Goal: Task Accomplishment & Management: Manage account settings

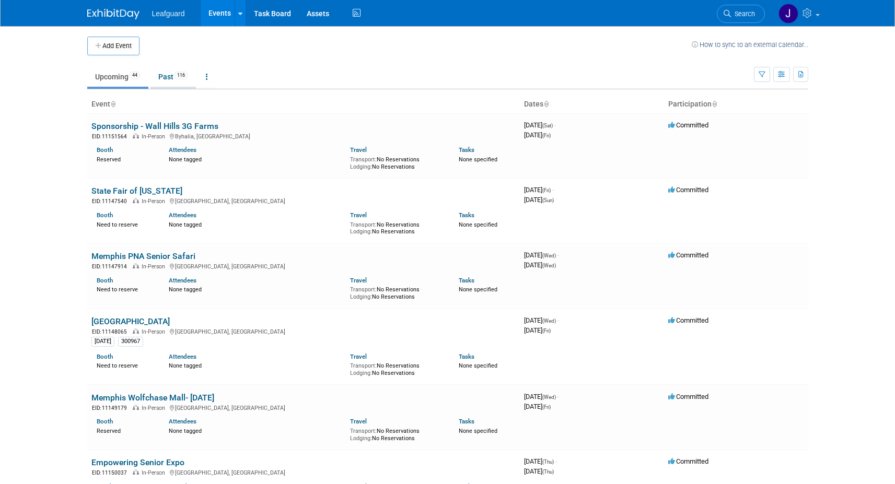
click at [170, 77] on link "Past 116" at bounding box center [172, 77] width 45 height 20
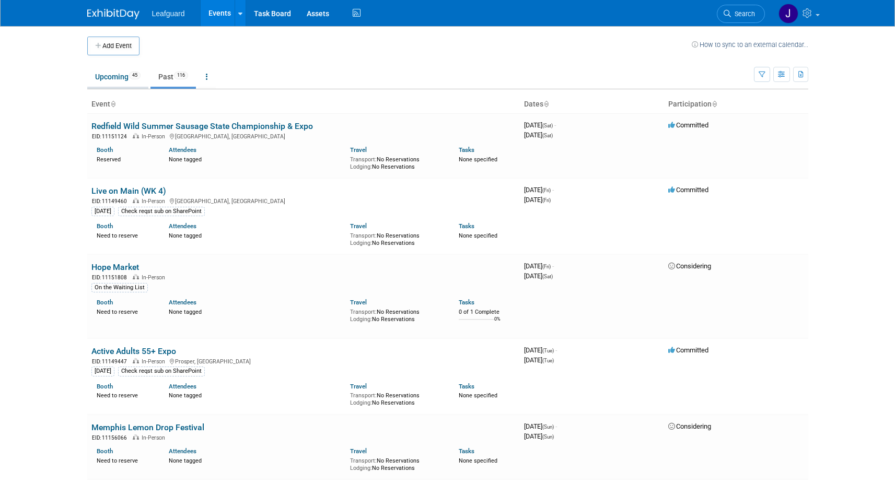
click at [118, 76] on link "Upcoming 45" at bounding box center [117, 77] width 61 height 20
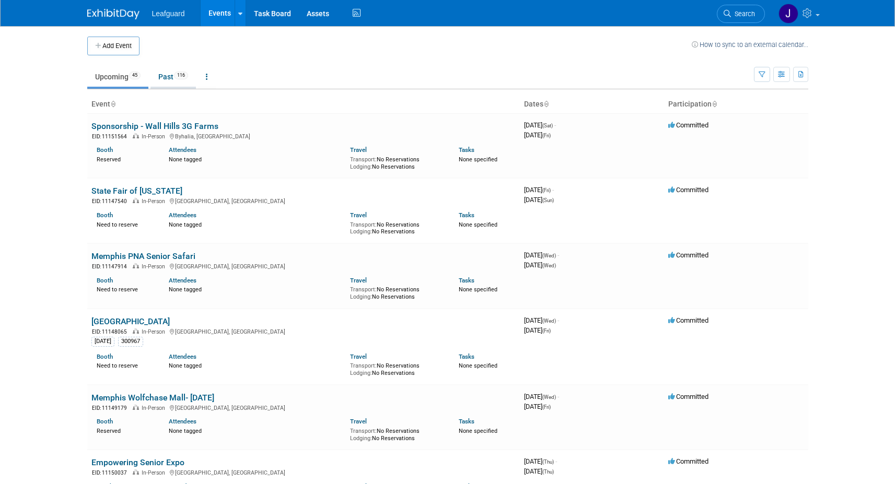
click at [171, 77] on link "Past 116" at bounding box center [172, 77] width 45 height 20
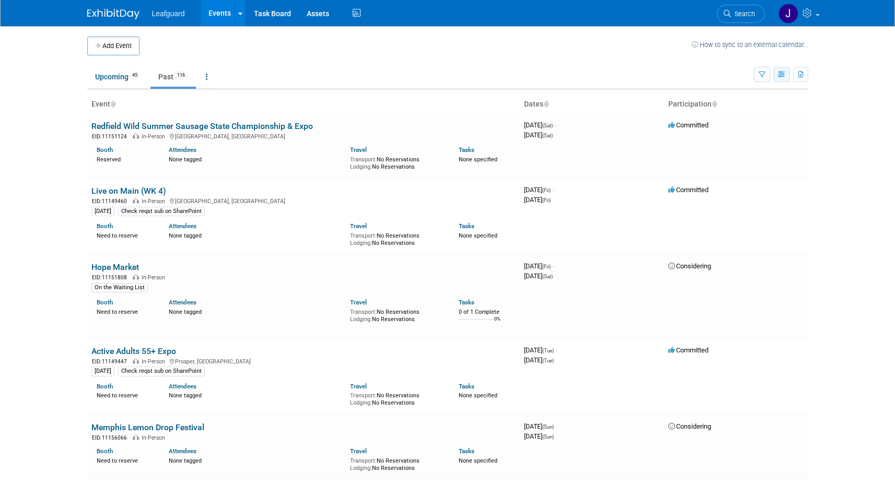
click at [786, 75] on button "button" at bounding box center [781, 74] width 17 height 15
click at [728, 109] on link "List View" at bounding box center [738, 110] width 88 height 15
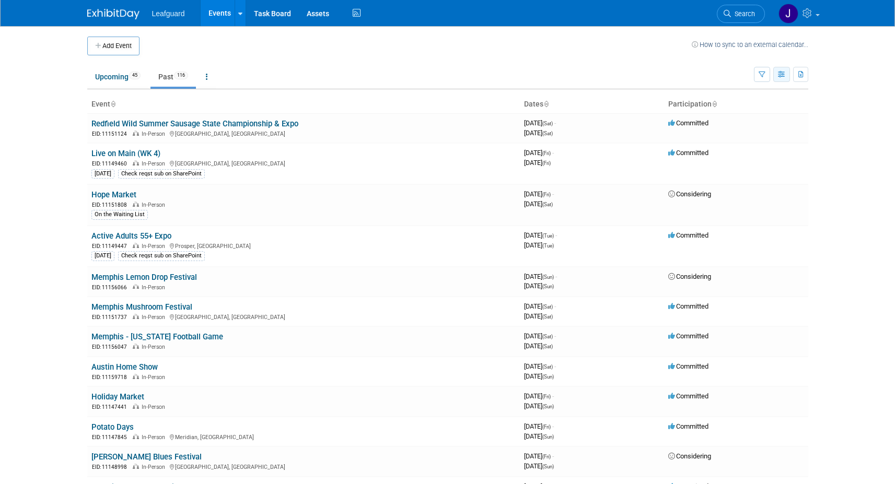
click at [782, 75] on icon "button" at bounding box center [782, 75] width 8 height 7
click at [735, 156] on link "Expert Grid" at bounding box center [738, 159] width 88 height 15
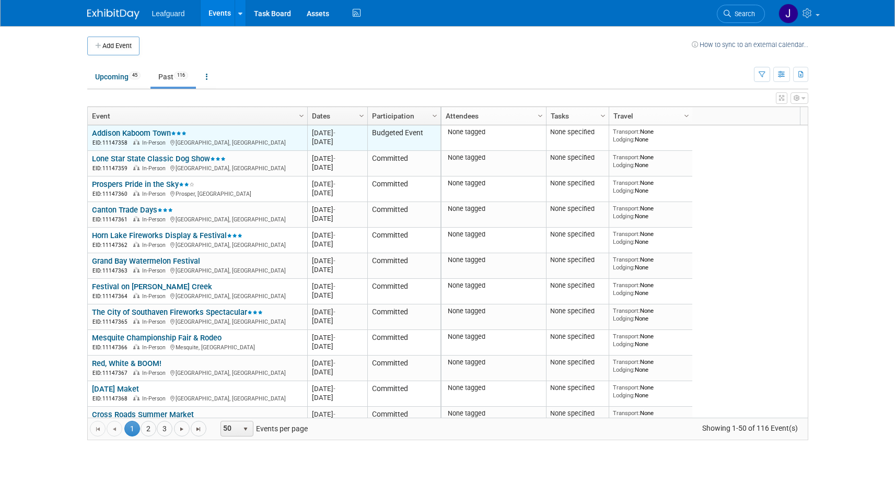
click at [136, 132] on link "Addison Kaboom Town" at bounding box center [139, 132] width 95 height 9
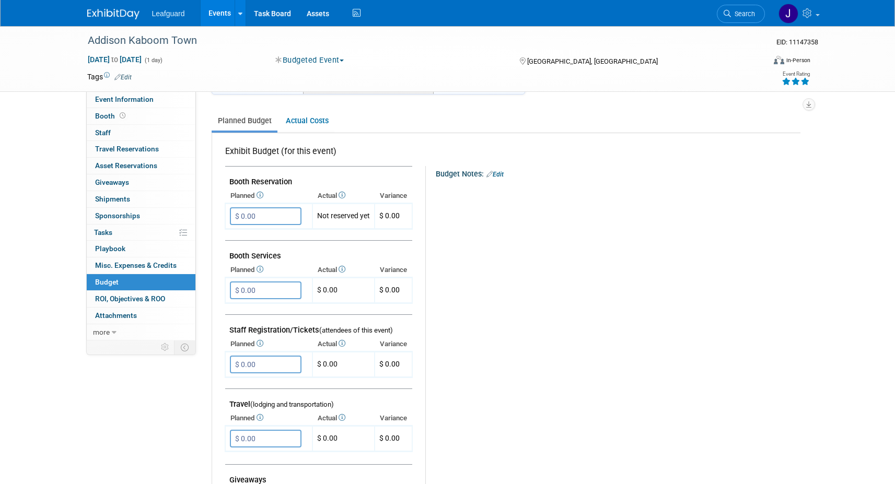
scroll to position [20, 0]
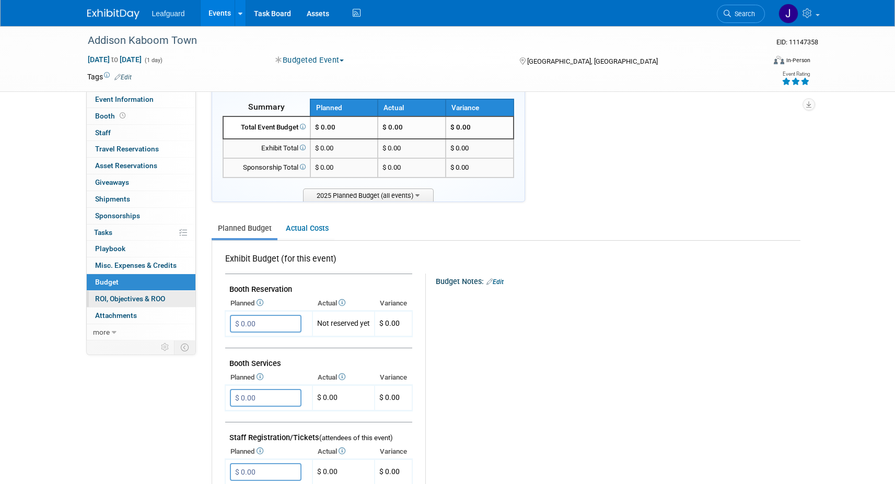
click at [152, 298] on span "ROI, Objectives & ROO 0" at bounding box center [130, 299] width 70 height 8
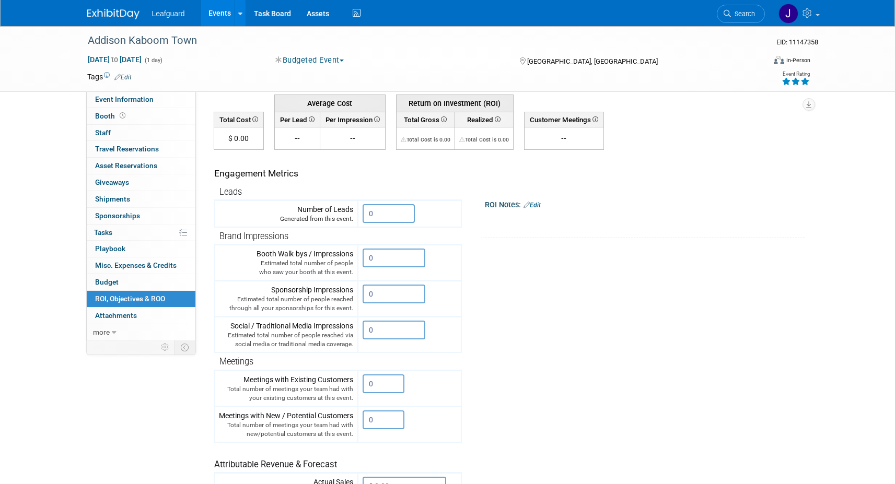
scroll to position [68, 0]
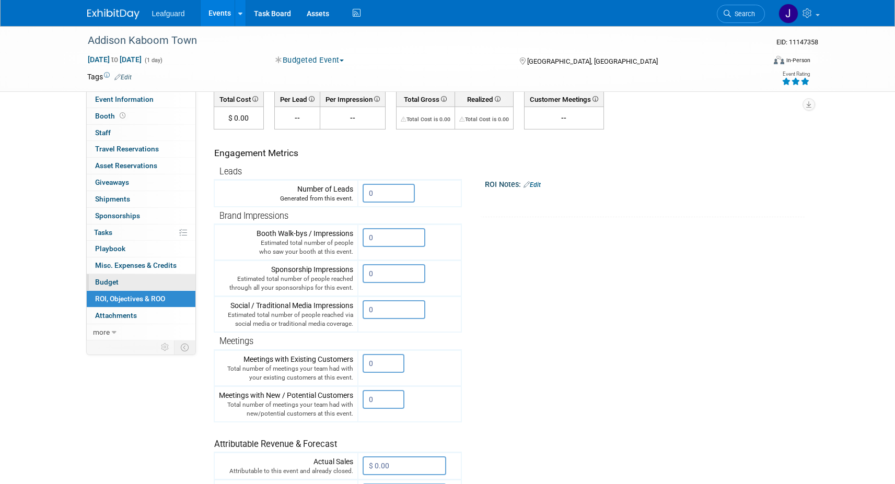
click at [121, 280] on link "Budget" at bounding box center [141, 282] width 109 height 16
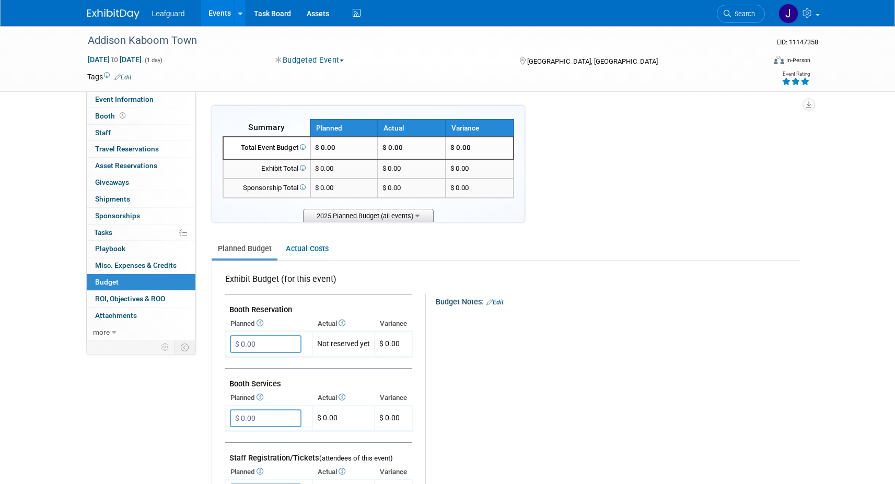
click at [424, 215] on span "2025 Planned Budget (all events)" at bounding box center [368, 215] width 131 height 13
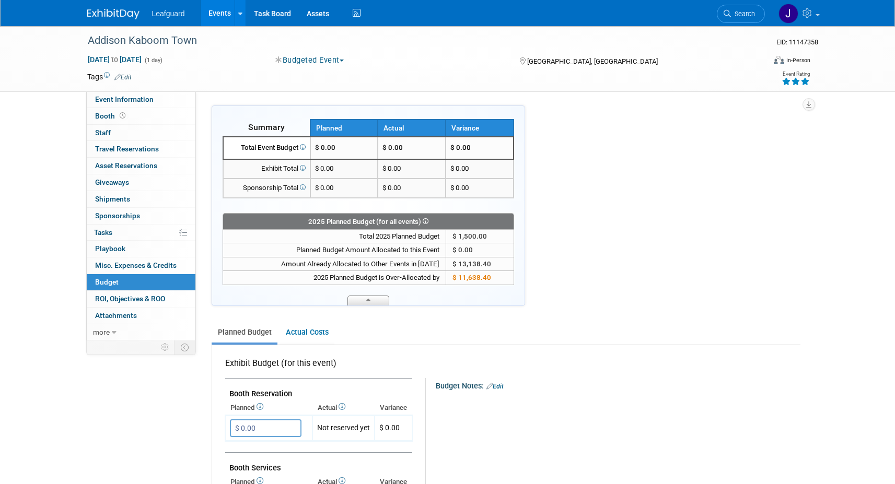
click at [370, 299] on span at bounding box center [368, 301] width 42 height 10
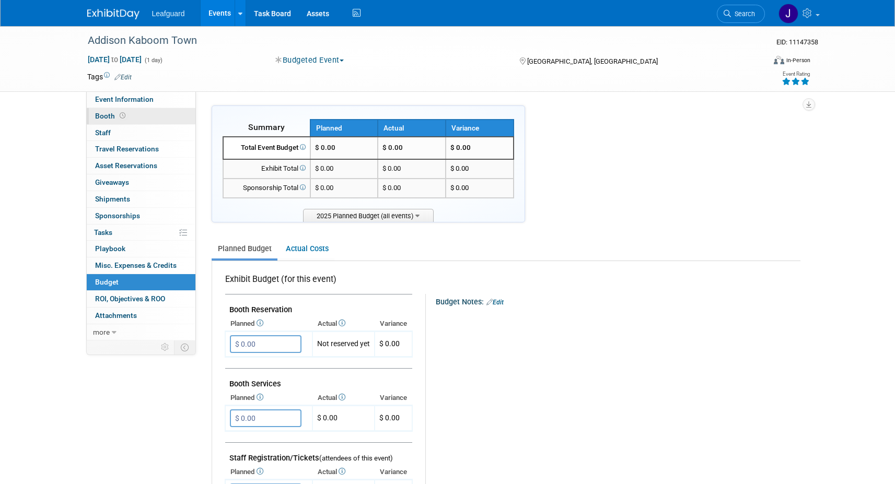
click at [107, 115] on span "Booth" at bounding box center [111, 116] width 32 height 8
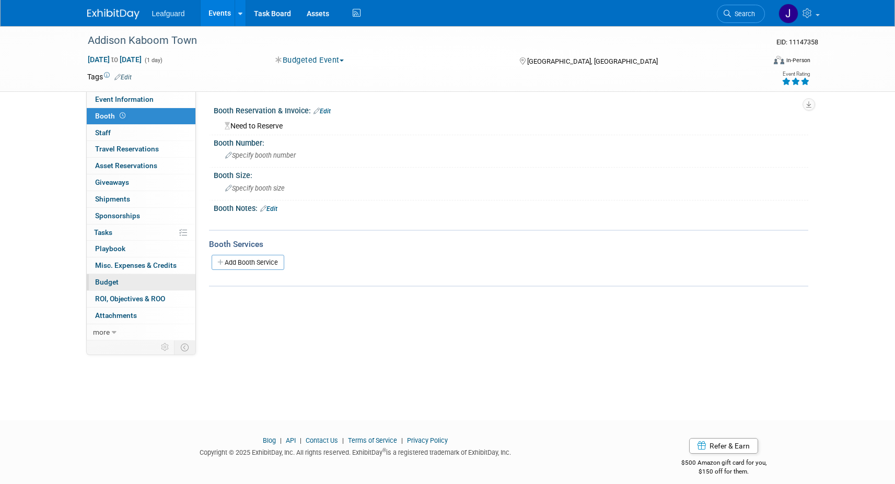
click at [120, 283] on link "Budget" at bounding box center [141, 282] width 109 height 16
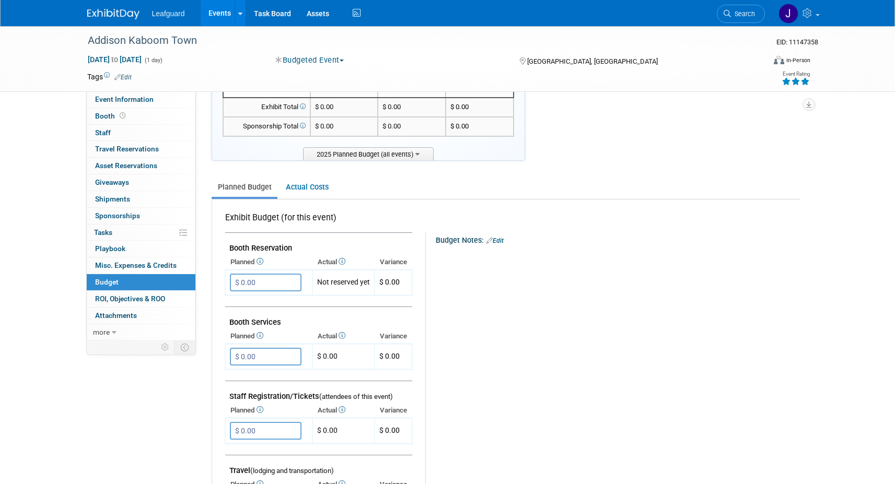
scroll to position [54, 0]
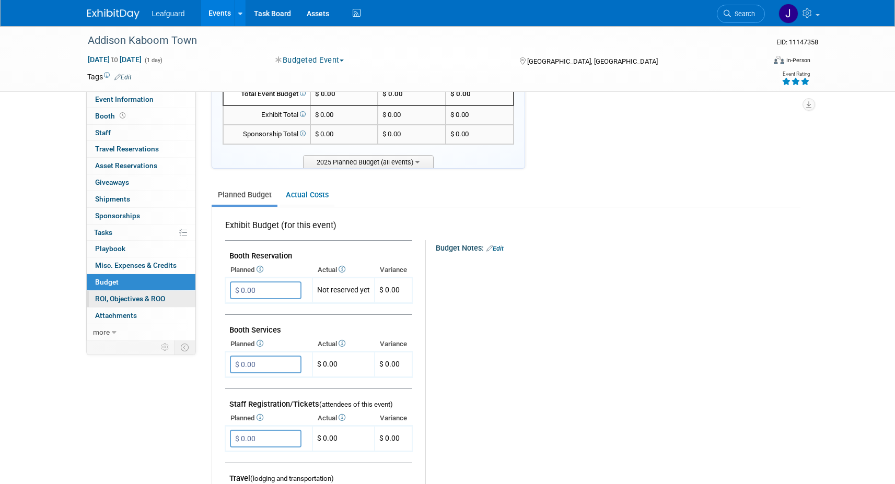
click at [141, 296] on span "ROI, Objectives & ROO 0" at bounding box center [130, 299] width 70 height 8
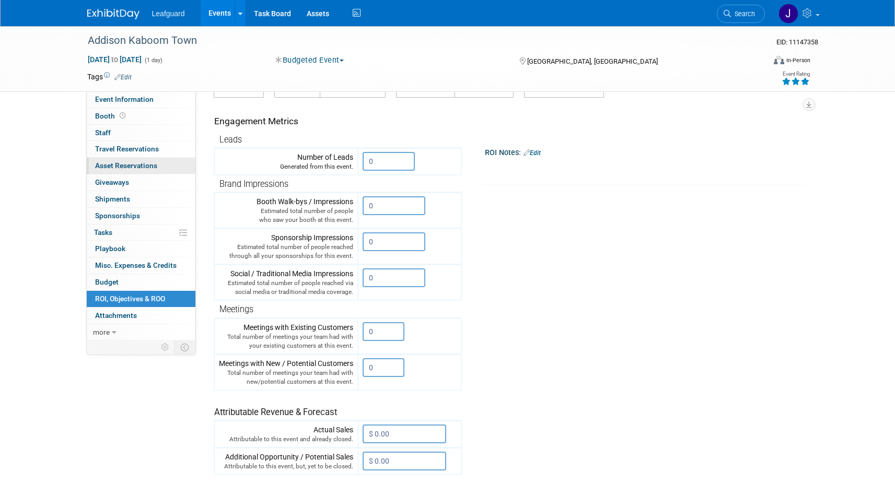
scroll to position [0, 0]
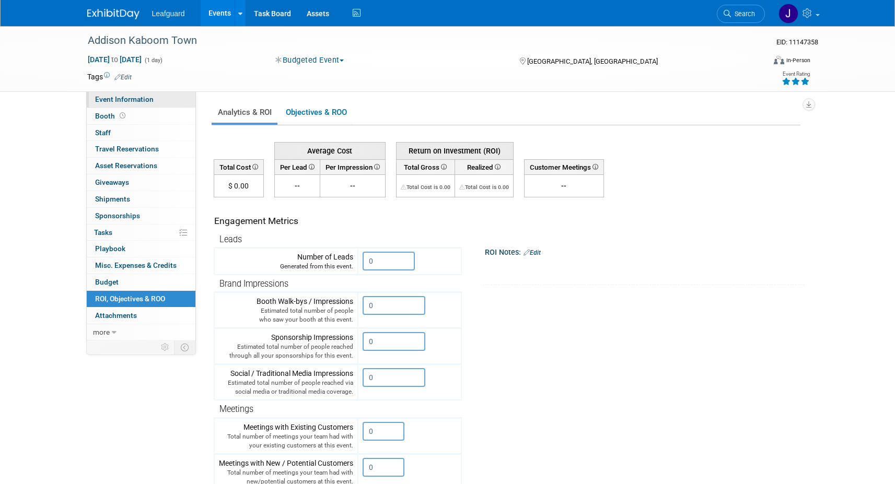
click at [143, 99] on span "Event Information" at bounding box center [124, 99] width 58 height 8
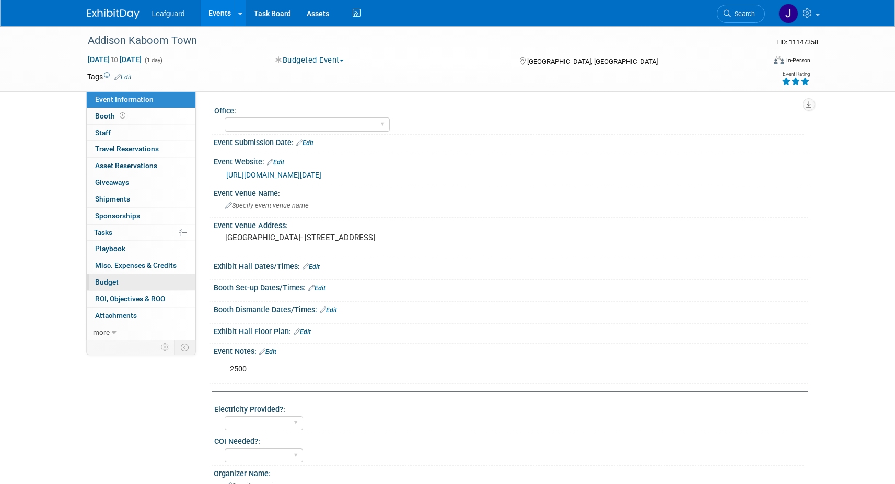
click at [98, 279] on span "Budget" at bounding box center [107, 282] width 24 height 8
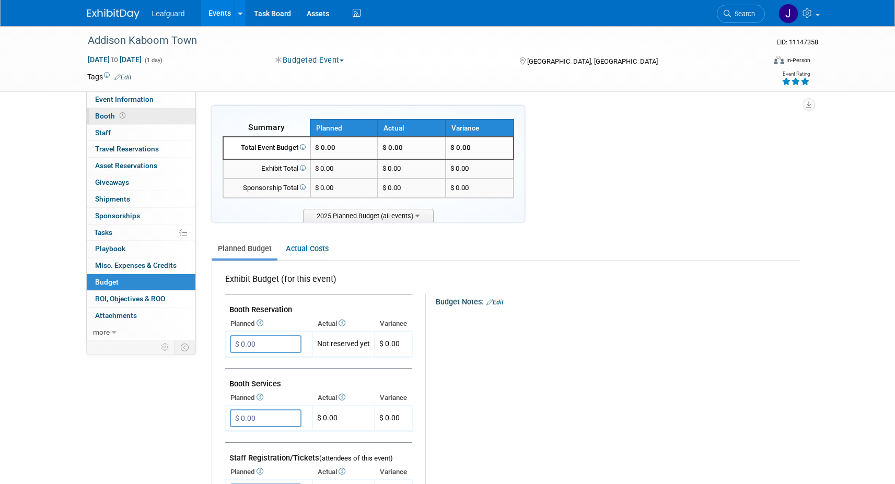
click at [111, 112] on span "Booth" at bounding box center [111, 116] width 32 height 8
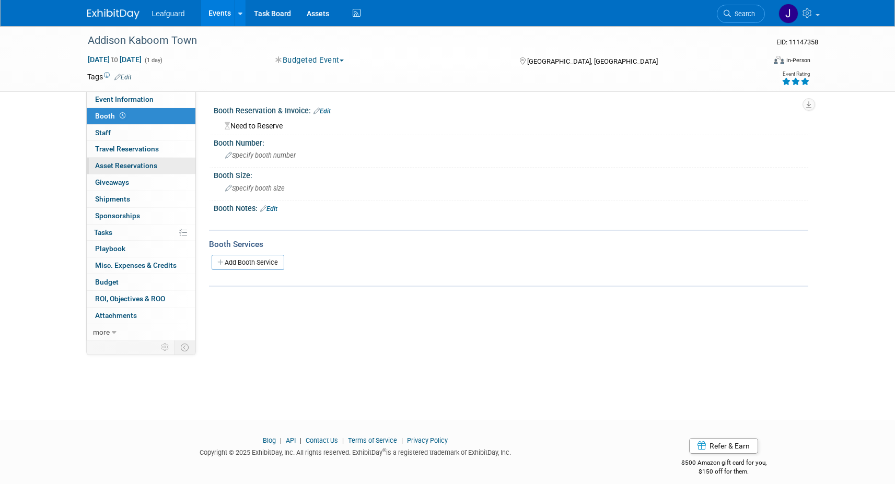
click at [138, 161] on span "Asset Reservations 0" at bounding box center [126, 165] width 62 height 8
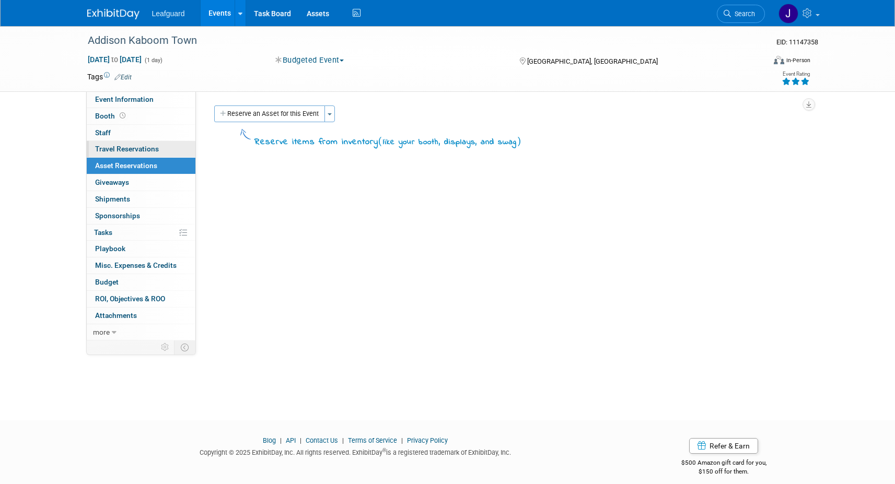
click at [138, 150] on span "Travel Reservations 0" at bounding box center [127, 149] width 64 height 8
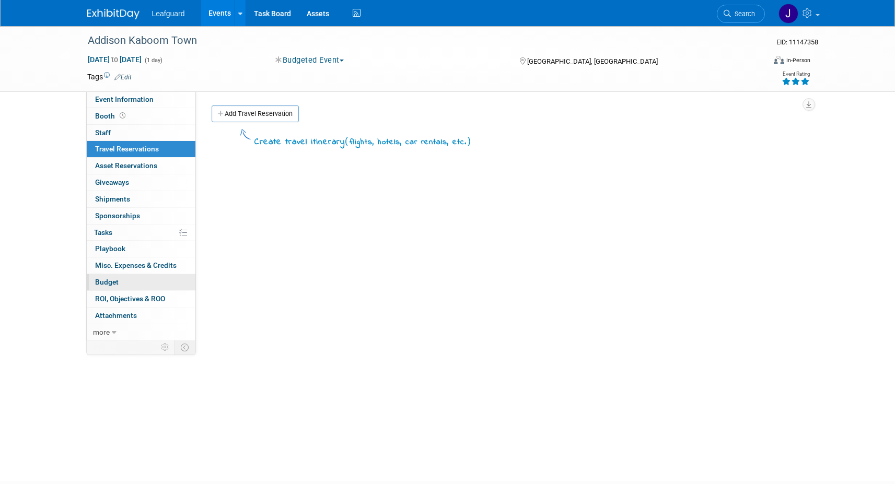
click at [114, 283] on span "Budget" at bounding box center [107, 282] width 24 height 8
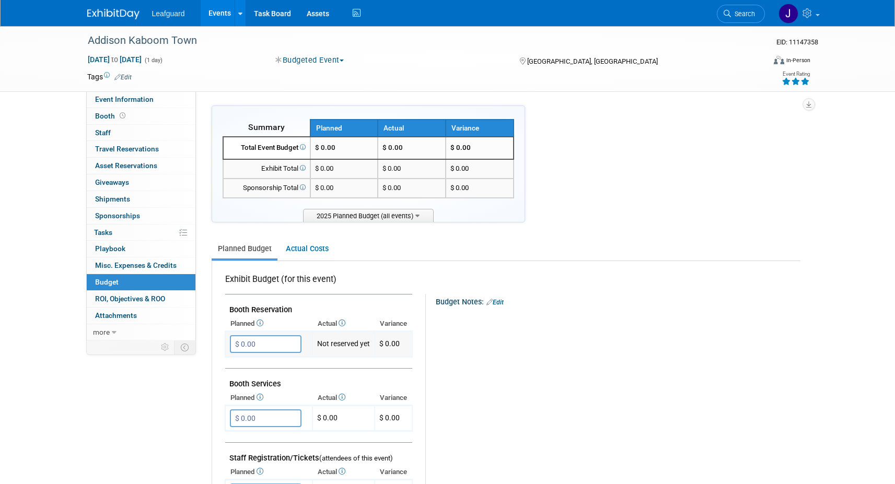
click at [250, 344] on input "$ 0.00" at bounding box center [266, 344] width 72 height 18
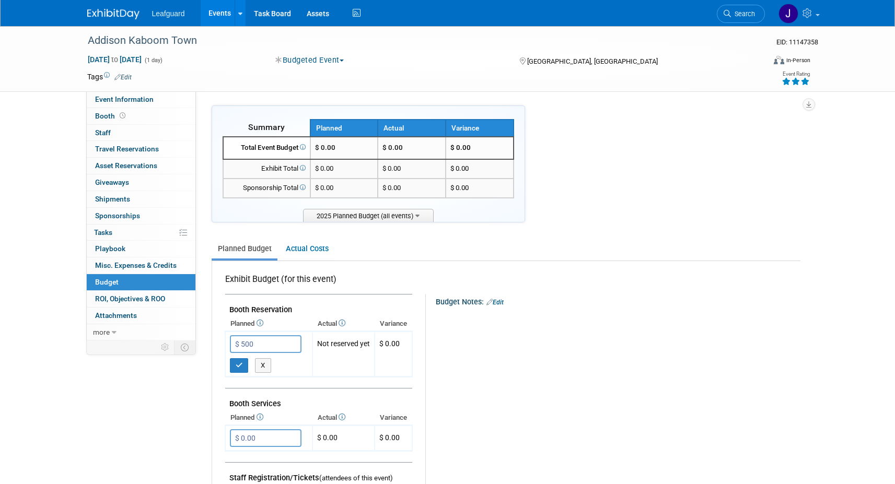
type input "$ 500.00"
click at [495, 335] on div "X" at bounding box center [472, 333] width 57 height 6
drag, startPoint x: 222, startPoint y: 24, endPoint x: 224, endPoint y: 18, distance: 5.8
click at [223, 24] on div "Leafguard Events Add Event Bulk Upload Events Shareable Event Boards Recently V…" at bounding box center [447, 13] width 895 height 27
click at [224, 13] on link "Events" at bounding box center [220, 13] width 38 height 26
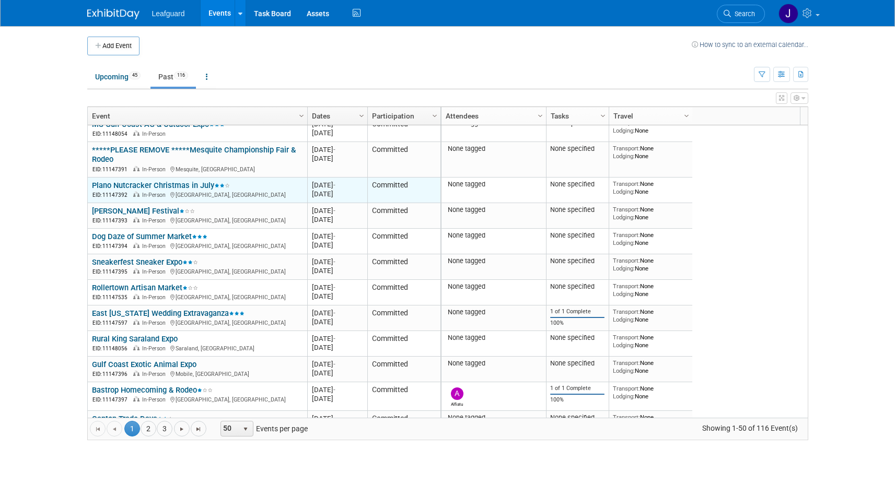
scroll to position [1030, 0]
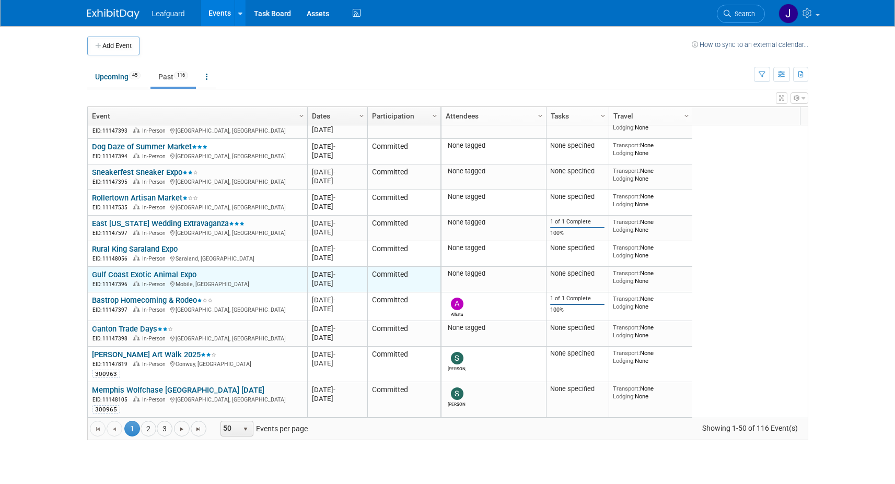
click at [161, 275] on link "Gulf Coast Exotic Animal Expo" at bounding box center [144, 274] width 104 height 9
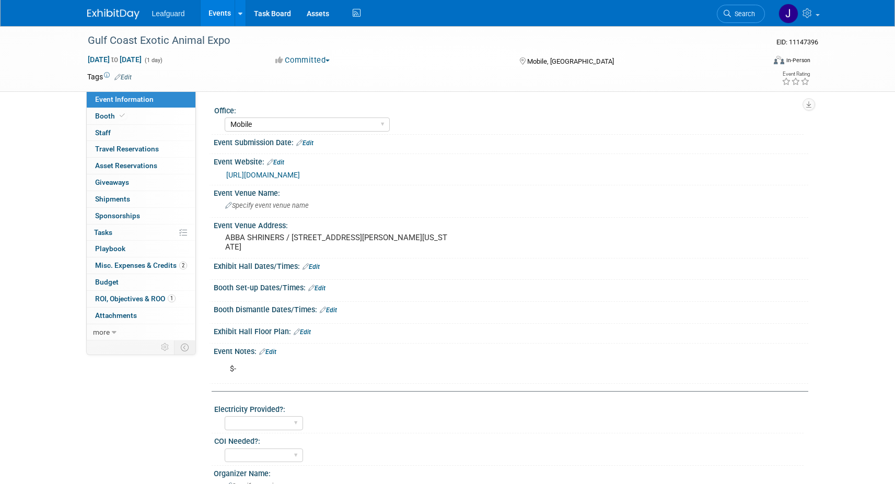
select select "Mobile"
click at [809, 105] on icon "button" at bounding box center [808, 104] width 5 height 7
click at [664, 108] on div "Office:" at bounding box center [508, 109] width 589 height 13
click at [143, 133] on link "0 Staff 0" at bounding box center [141, 133] width 109 height 16
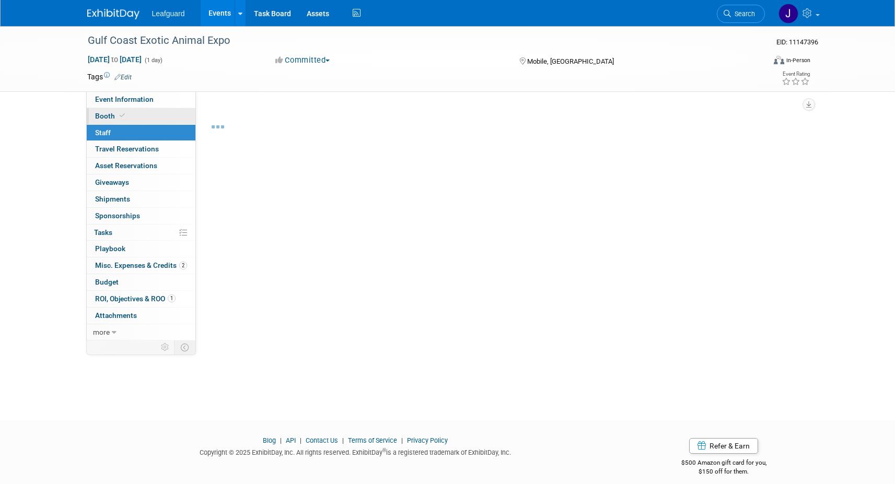
click at [144, 119] on link "Booth" at bounding box center [141, 116] width 109 height 16
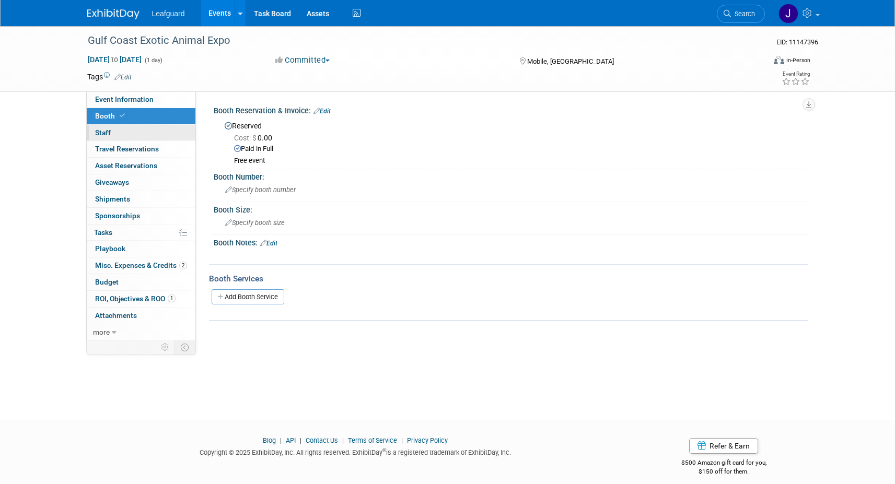
click at [131, 135] on link "0 Staff 0" at bounding box center [141, 133] width 109 height 16
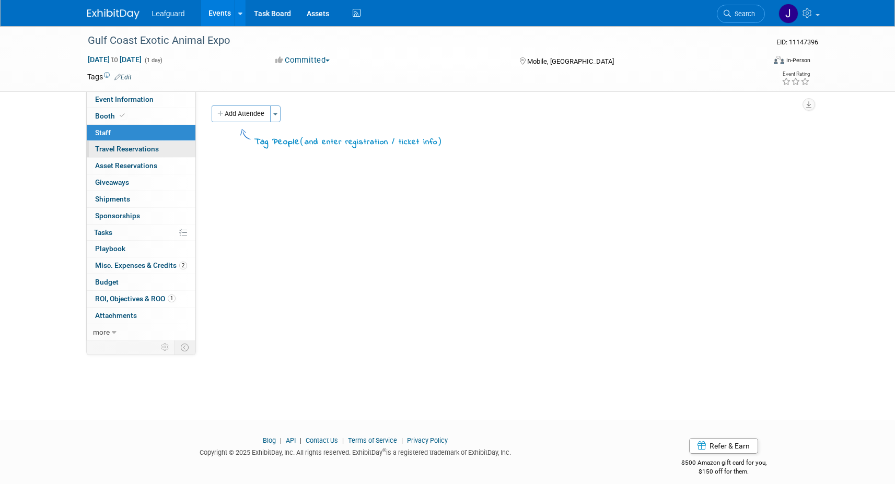
click at [126, 147] on span "Travel Reservations 0" at bounding box center [127, 149] width 64 height 8
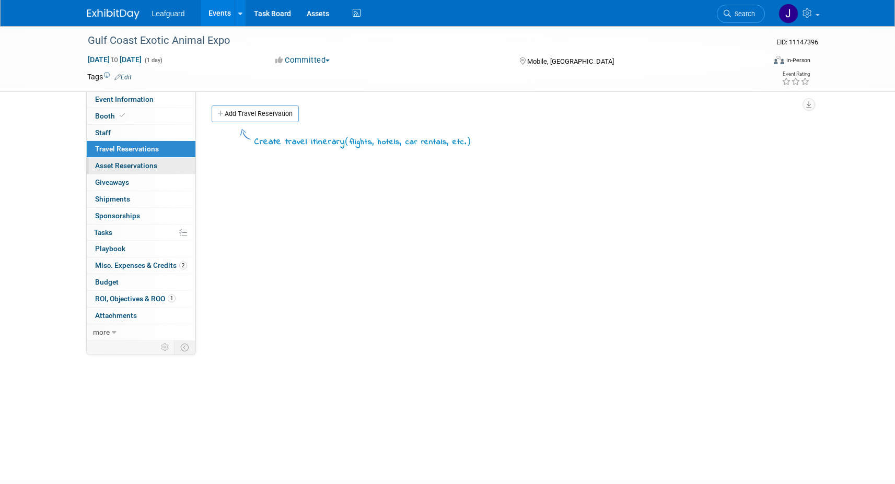
click at [127, 165] on span "Asset Reservations 0" at bounding box center [126, 165] width 62 height 8
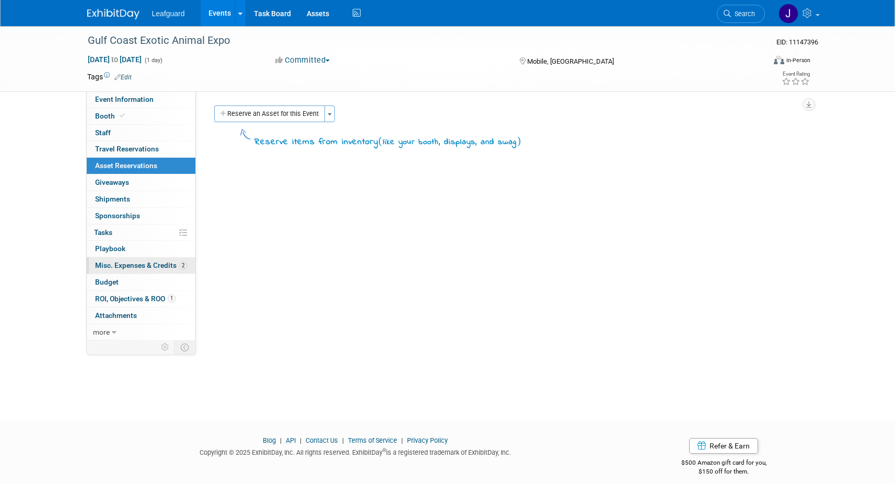
click at [120, 263] on span "Misc. Expenses & Credits 2" at bounding box center [141, 265] width 92 height 8
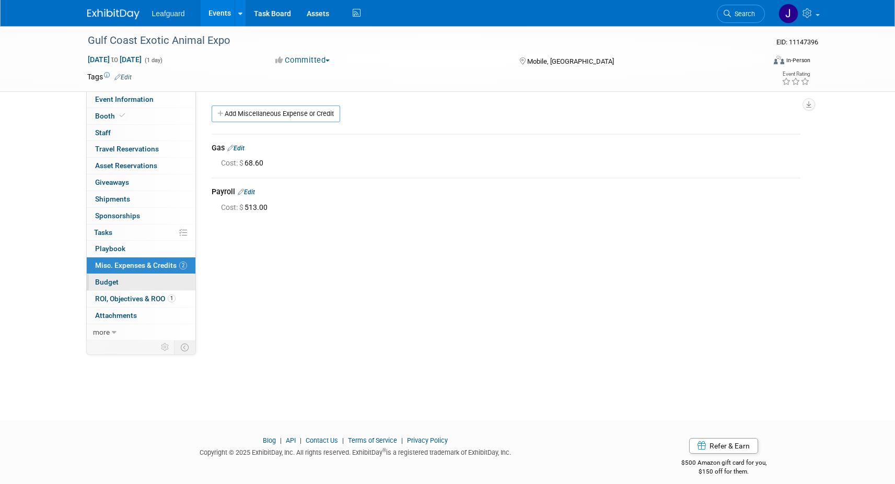
click at [118, 281] on link "Budget" at bounding box center [141, 282] width 109 height 16
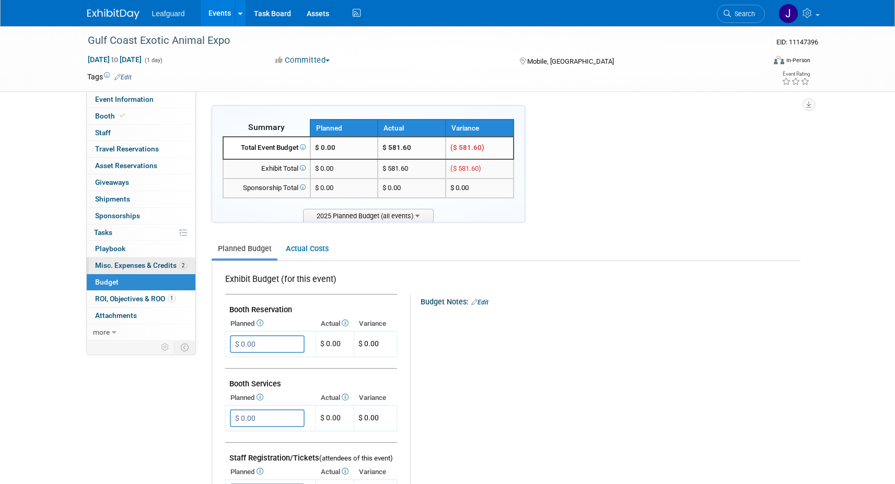
click at [126, 262] on span "Misc. Expenses & Credits 2" at bounding box center [141, 265] width 92 height 8
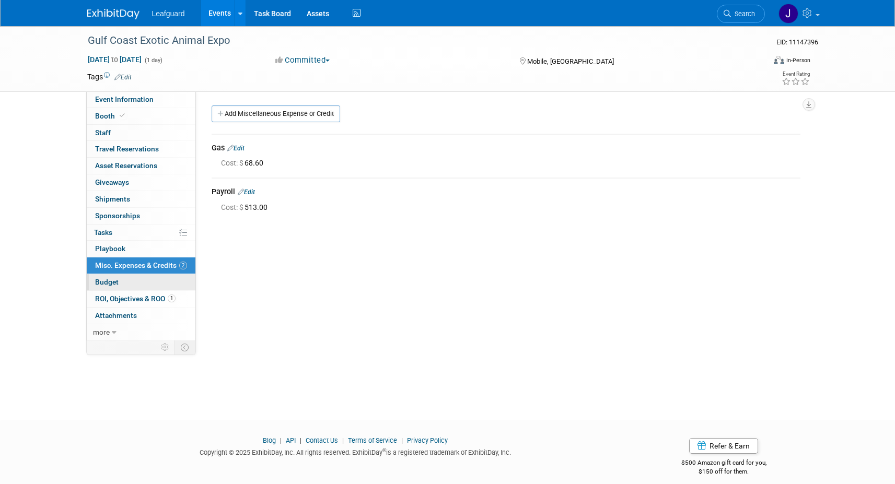
click at [125, 281] on link "Budget" at bounding box center [141, 282] width 109 height 16
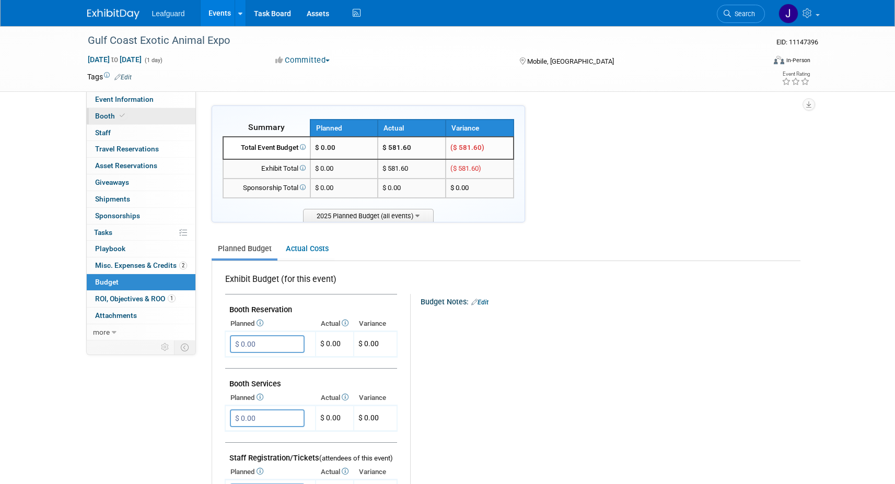
click at [126, 118] on link "Booth" at bounding box center [141, 116] width 109 height 16
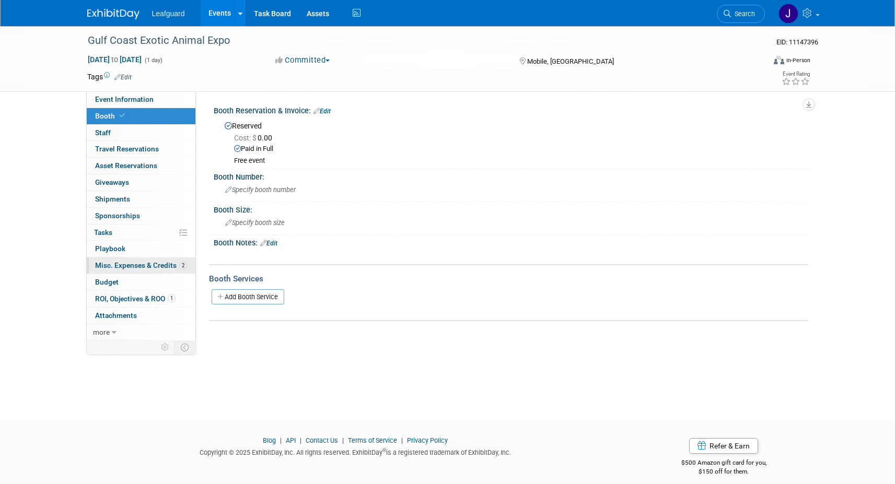
click at [123, 265] on span "Misc. Expenses & Credits 2" at bounding box center [141, 265] width 92 height 8
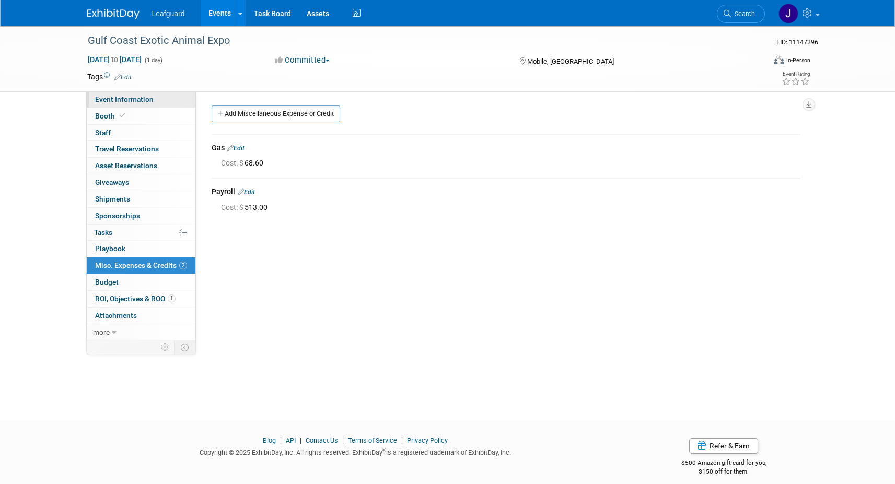
click at [140, 99] on span "Event Information" at bounding box center [124, 99] width 58 height 8
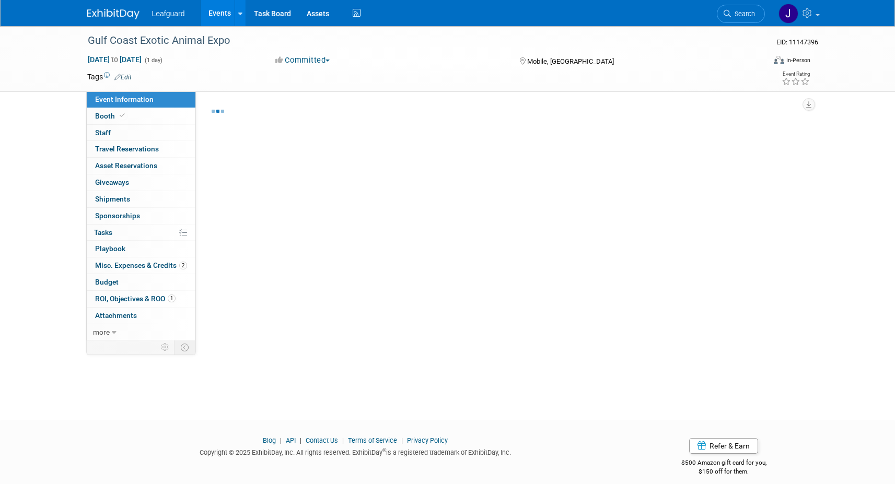
select select "Mobile"
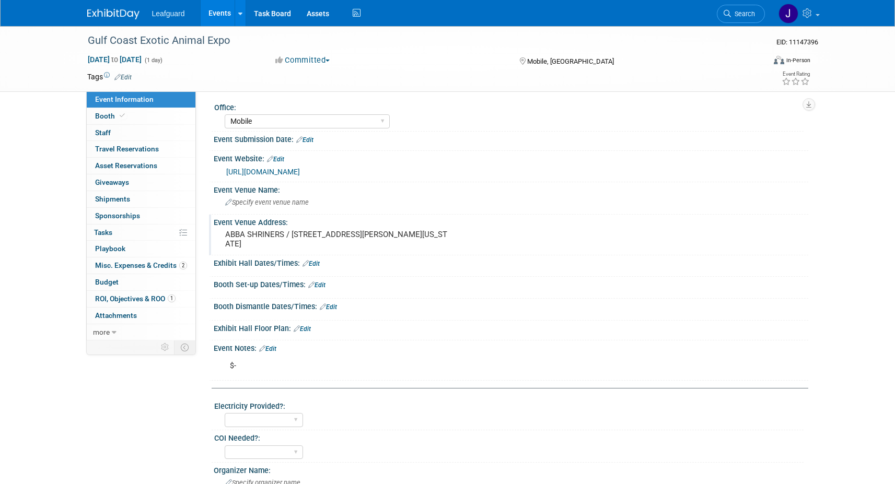
scroll to position [2, 0]
click at [333, 56] on button "Committed" at bounding box center [303, 60] width 62 height 11
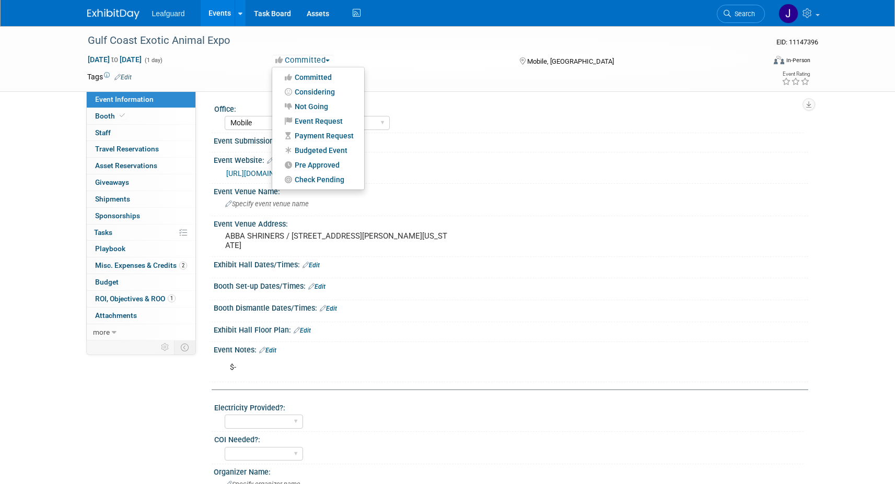
click at [213, 15] on link "Events" at bounding box center [220, 13] width 38 height 26
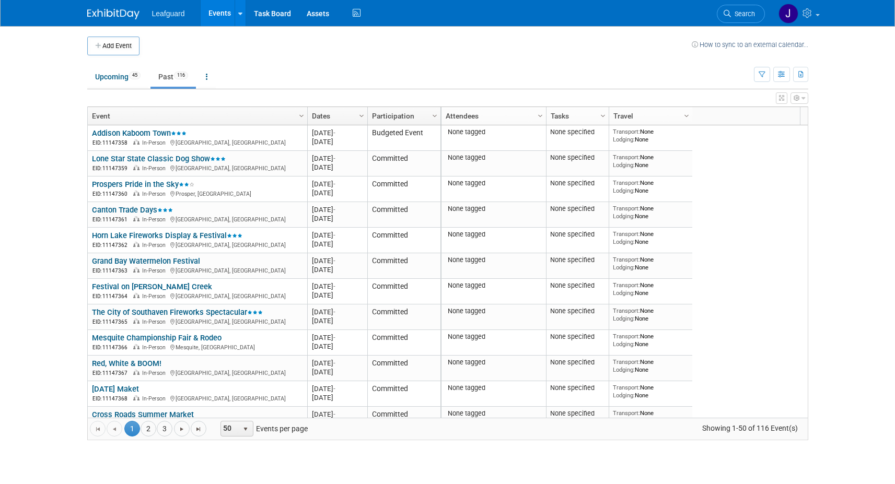
click at [427, 116] on link "Participation" at bounding box center [403, 116] width 62 height 18
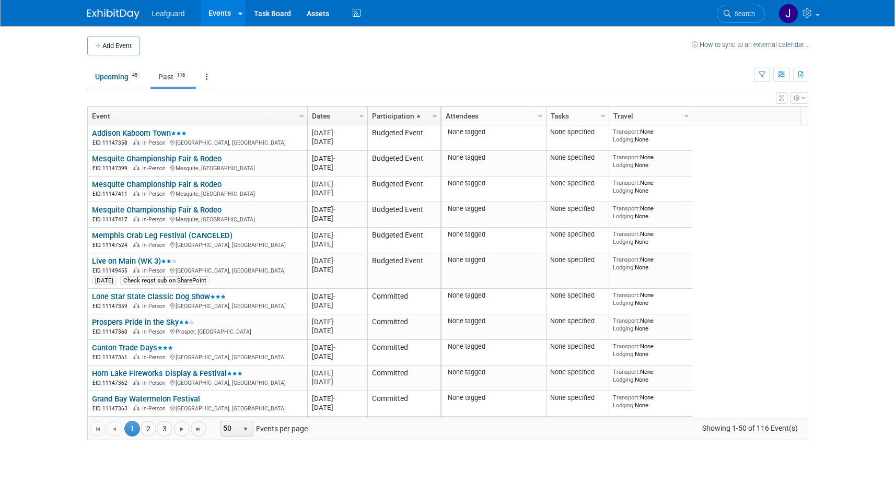
click at [431, 116] on span "Column Settings" at bounding box center [434, 116] width 8 height 8
click at [431, 115] on span "Column Settings" at bounding box center [434, 116] width 8 height 8
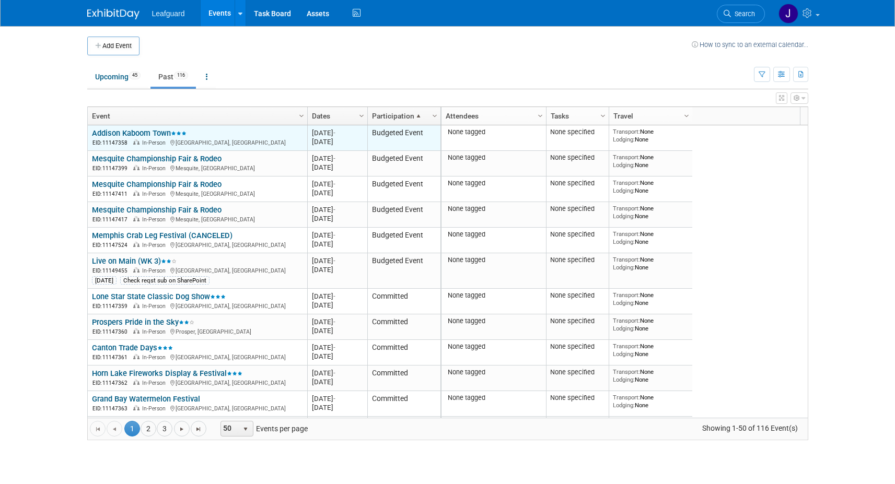
click at [158, 133] on link "Addison Kaboom Town" at bounding box center [139, 132] width 95 height 9
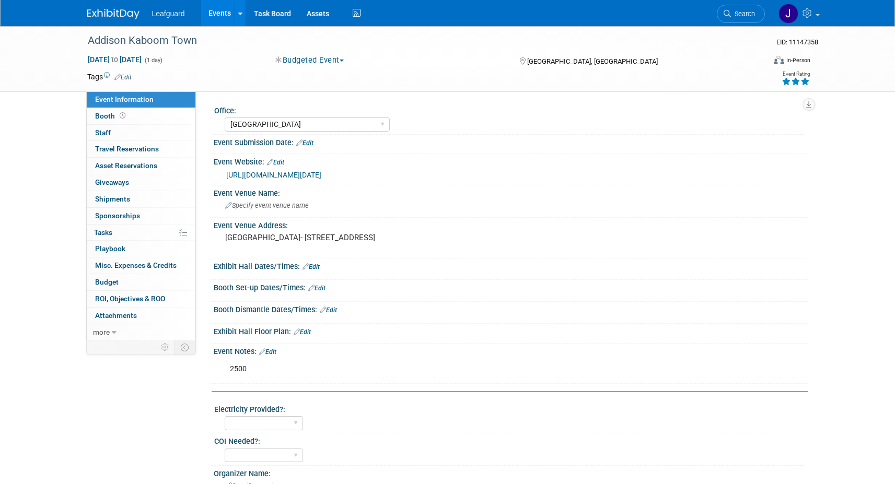
select select "[GEOGRAPHIC_DATA]"
click at [338, 58] on button "Budgeted Event" at bounding box center [310, 60] width 76 height 11
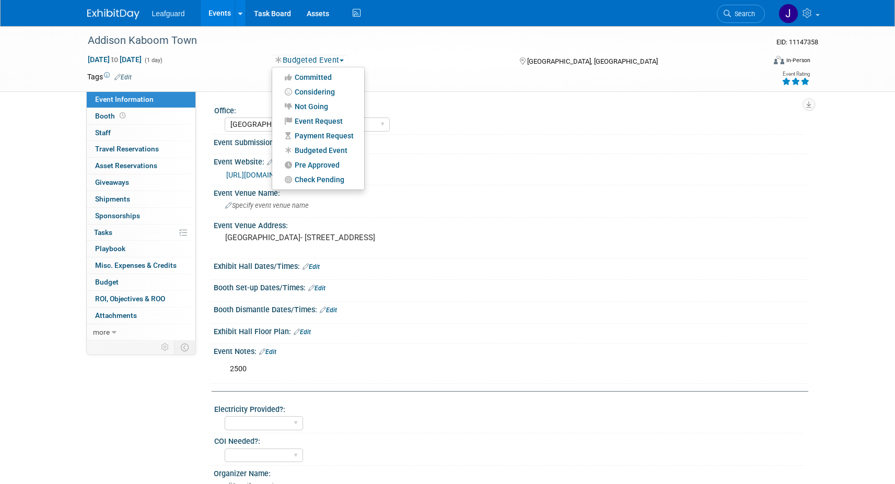
click at [215, 12] on link "Events" at bounding box center [220, 13] width 38 height 26
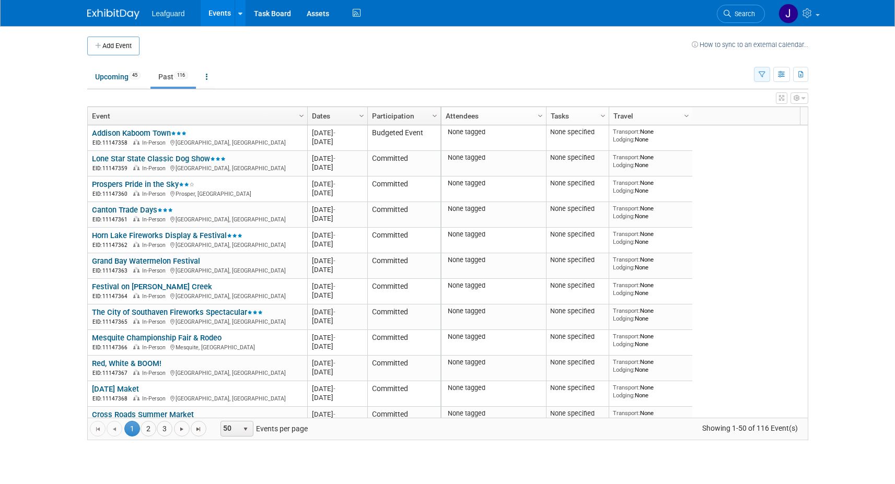
click at [760, 74] on icon "button" at bounding box center [761, 75] width 7 height 7
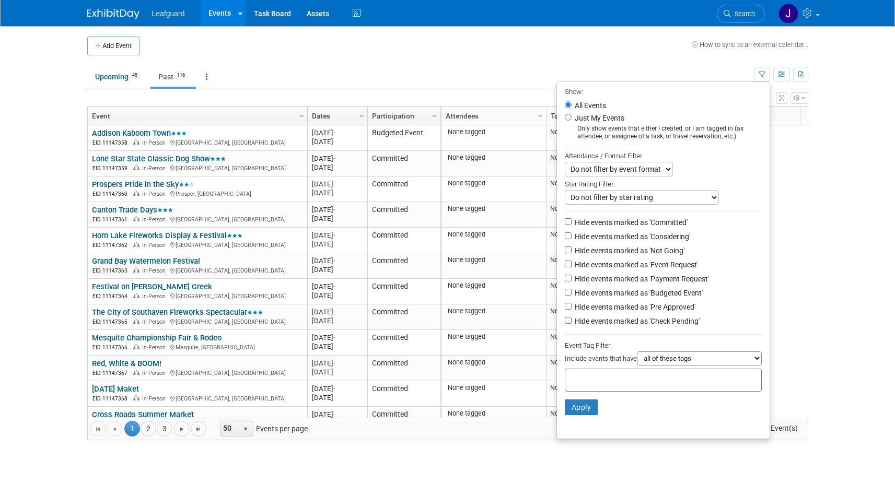
click at [485, 56] on td "Upcoming 45 Past 116 All Events 161 Past and Upcoming Grouped Annually Events g…" at bounding box center [420, 72] width 666 height 34
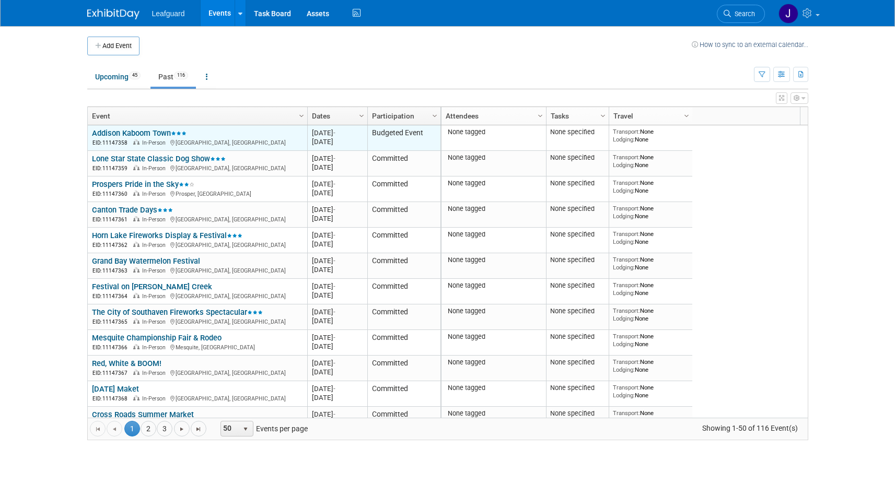
click at [142, 128] on link "Addison Kaboom Town" at bounding box center [139, 132] width 95 height 9
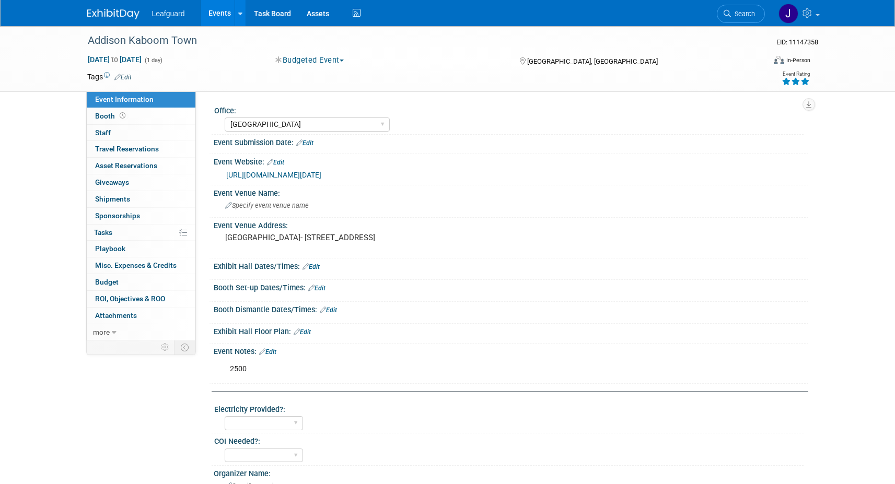
select select "[GEOGRAPHIC_DATA]"
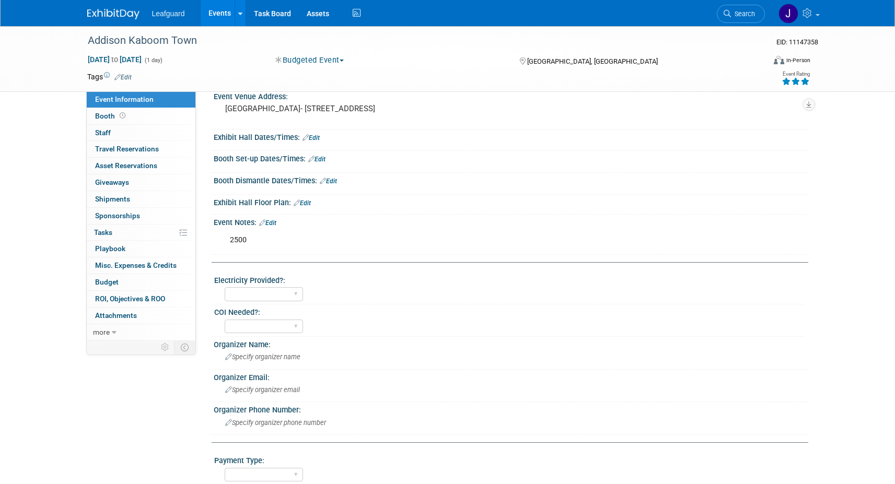
scroll to position [127, 0]
click at [122, 318] on span "Attachments 0" at bounding box center [116, 315] width 42 height 8
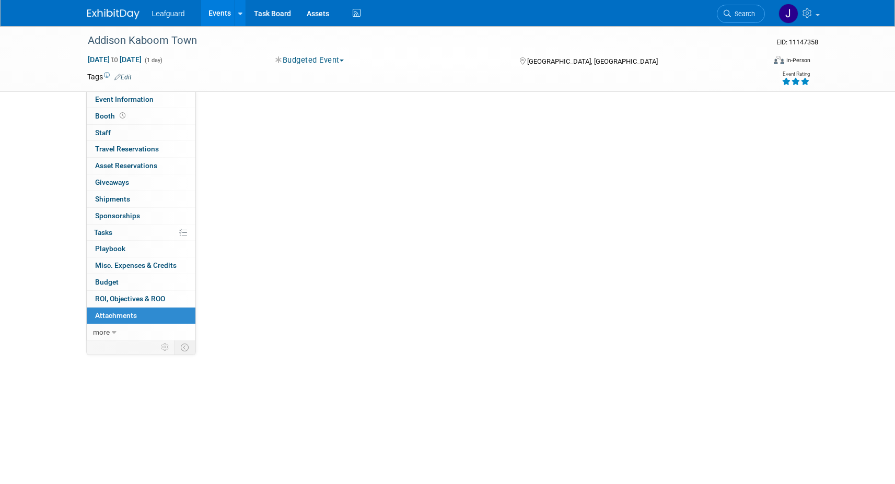
scroll to position [0, 0]
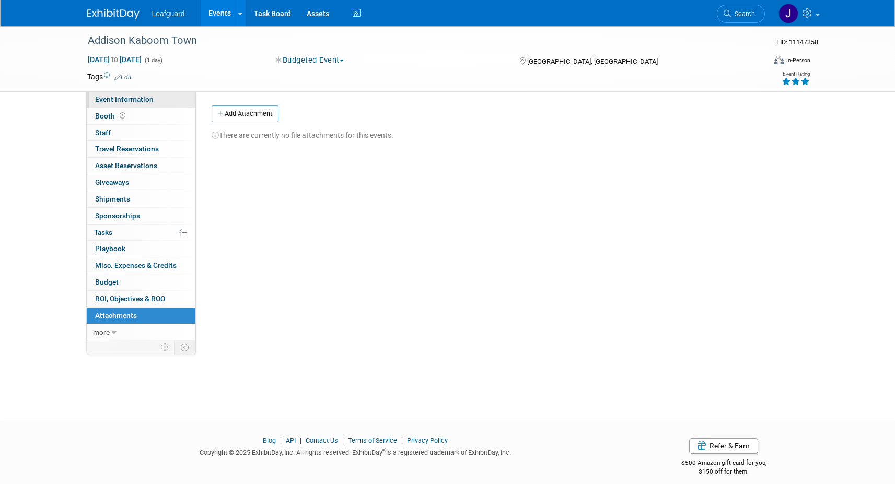
drag, startPoint x: 108, startPoint y: 110, endPoint x: 111, endPoint y: 104, distance: 5.8
click at [108, 109] on link "Booth" at bounding box center [141, 116] width 109 height 16
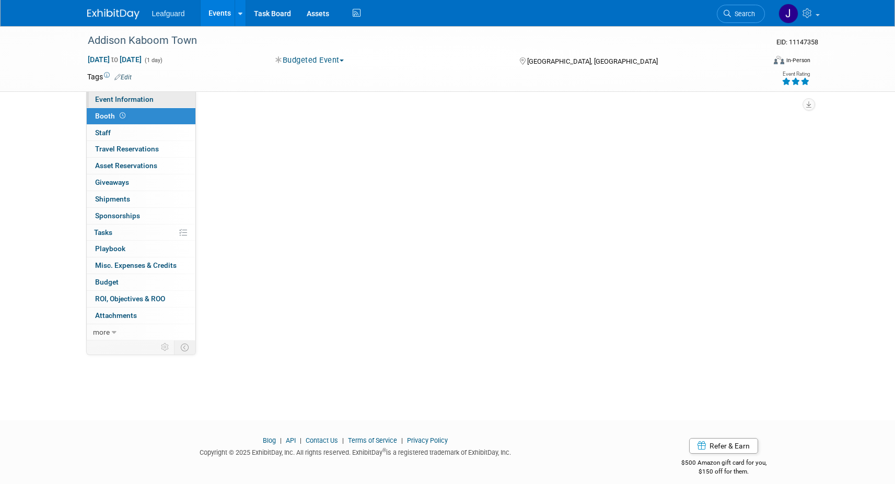
click at [112, 101] on span "Event Information" at bounding box center [124, 99] width 58 height 8
select select "[GEOGRAPHIC_DATA]"
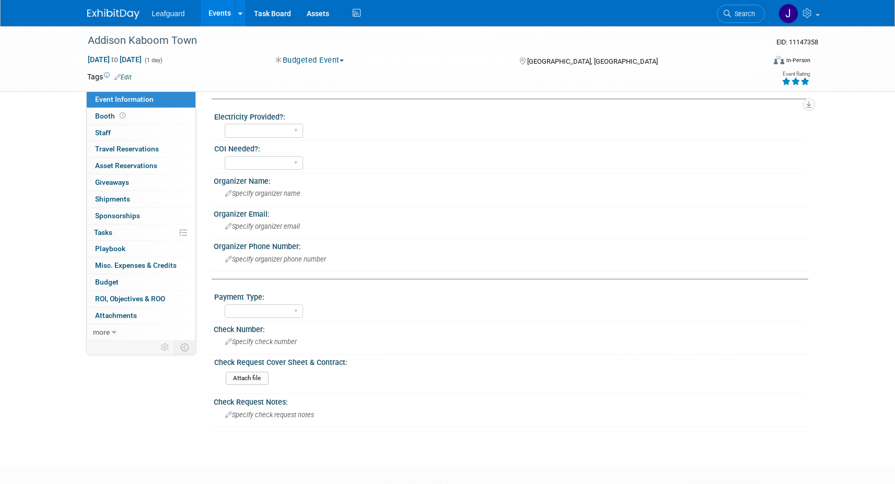
scroll to position [291, 0]
click at [225, 14] on link "Events" at bounding box center [220, 13] width 38 height 26
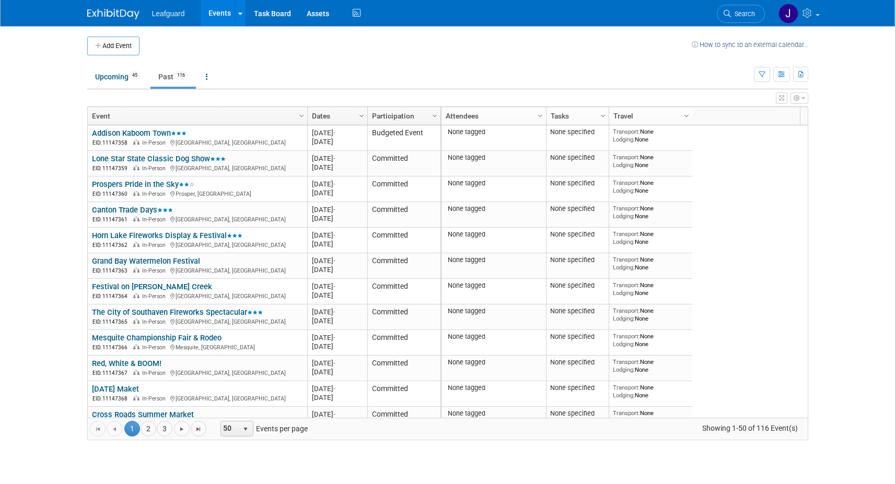
click at [686, 117] on span "Column Settings" at bounding box center [686, 116] width 8 height 8
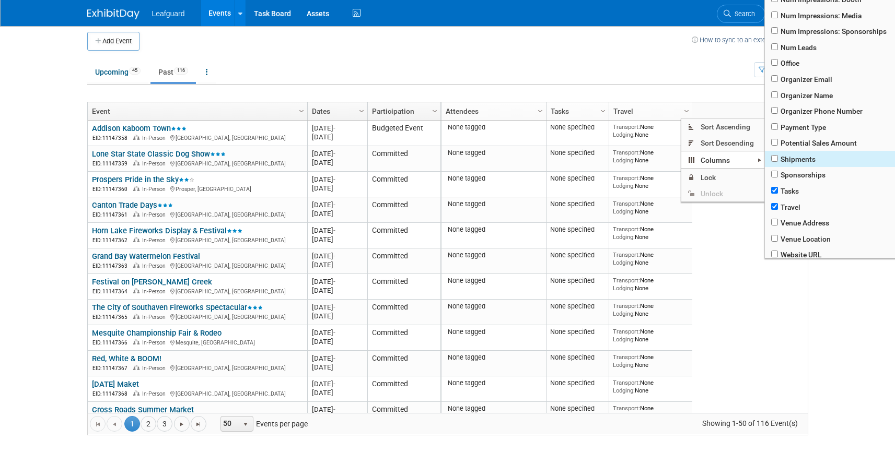
scroll to position [8, 0]
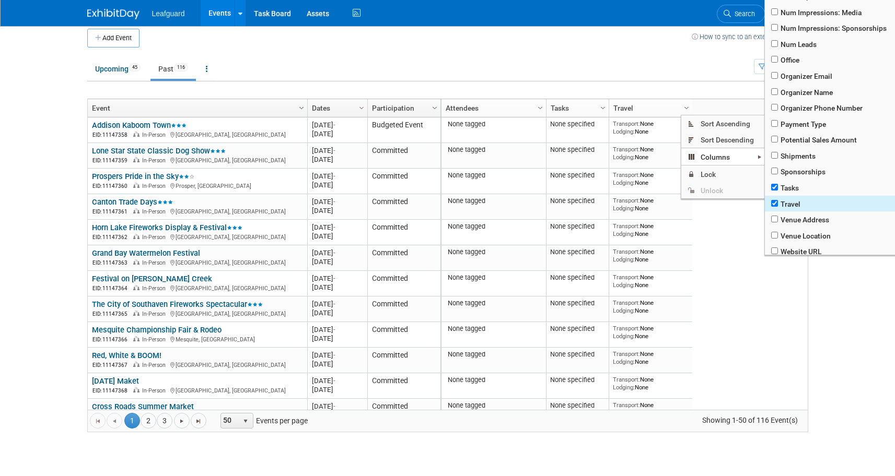
click at [785, 204] on span "Travel" at bounding box center [832, 204] width 135 height 16
checkbox input "true"
checkbox input "false"
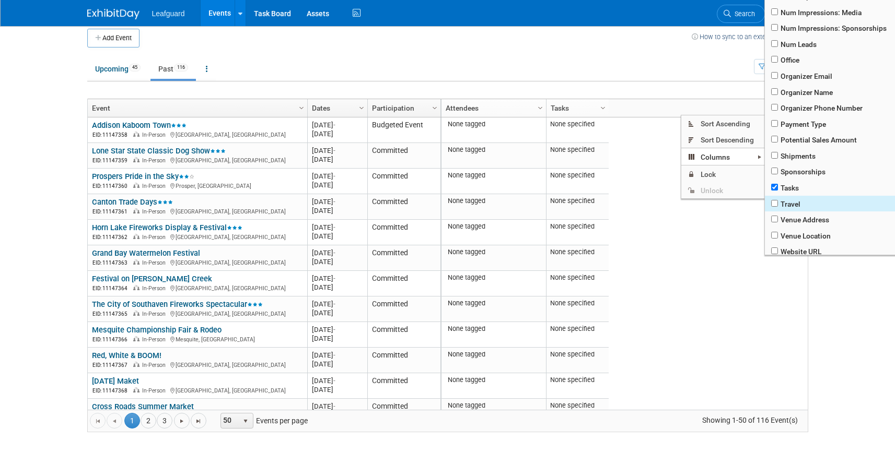
click at [784, 203] on span "Travel" at bounding box center [832, 204] width 135 height 16
checkbox input "true"
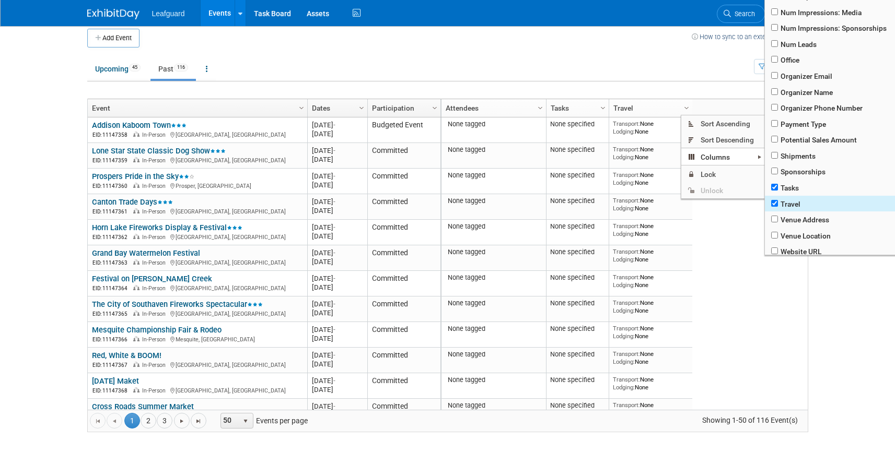
click at [784, 203] on span "Travel" at bounding box center [832, 204] width 135 height 16
checkbox input "true"
checkbox input "false"
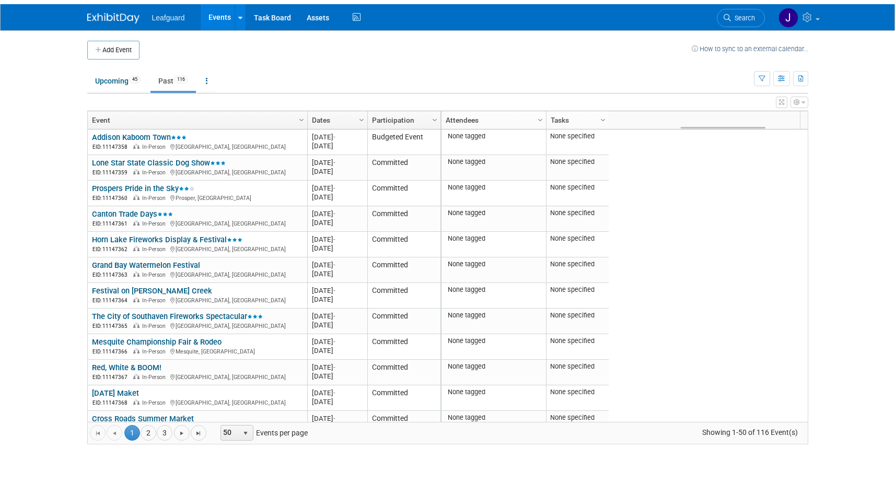
scroll to position [0, 0]
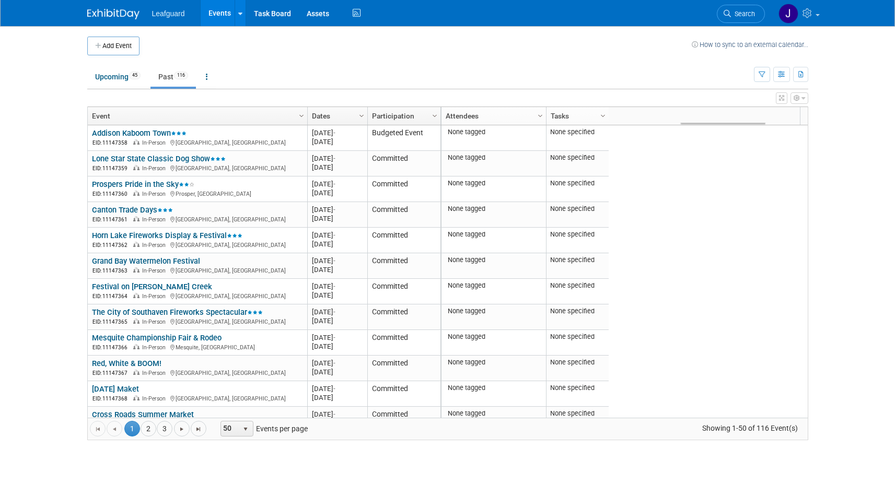
click at [679, 86] on ul "Upcoming 45 Past 116 All Events 161 Past and Upcoming Grouped Annually Events g…" at bounding box center [420, 78] width 666 height 24
click at [602, 116] on span "Column Settings" at bounding box center [602, 116] width 8 height 8
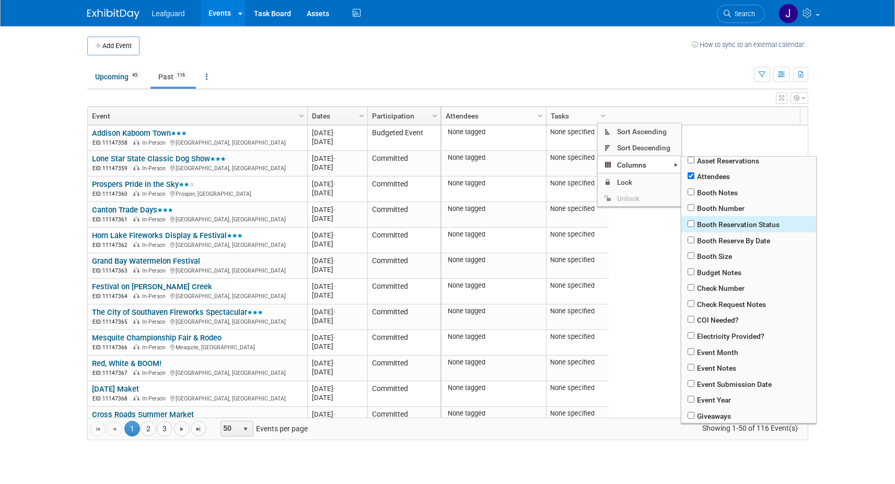
scroll to position [22, 0]
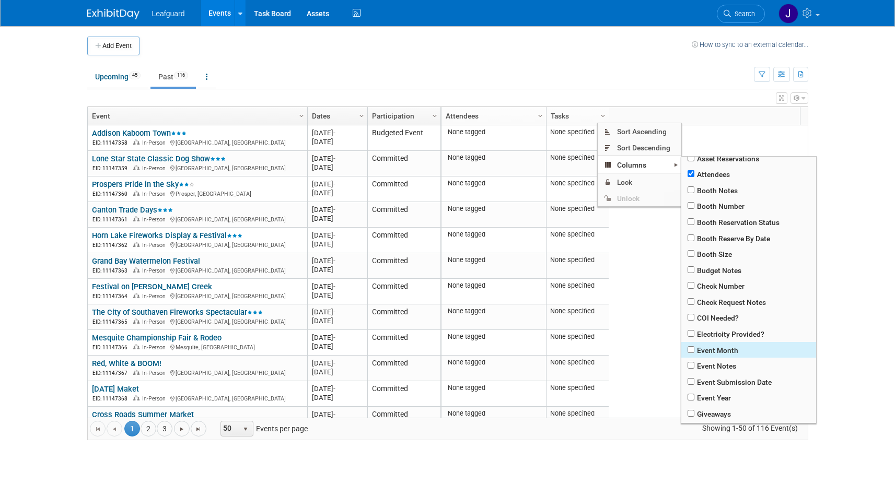
click at [714, 349] on span "Event Month" at bounding box center [748, 350] width 135 height 16
checkbox input "true"
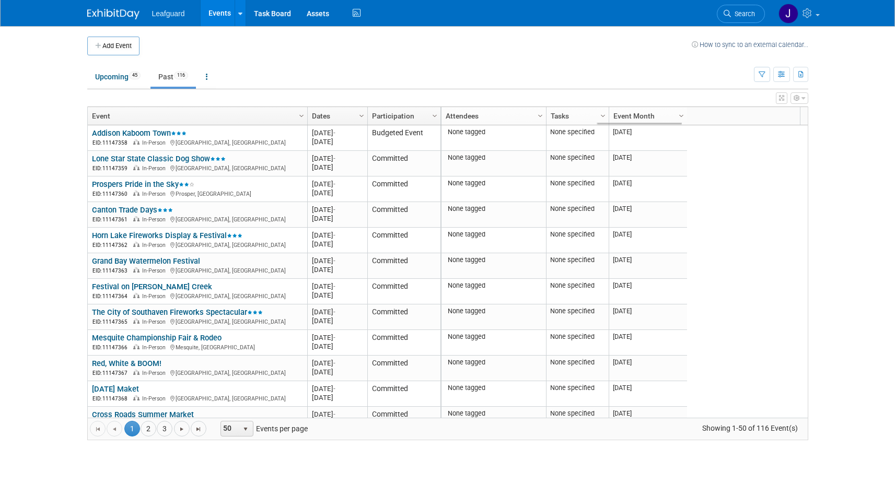
click at [629, 84] on ul "Upcoming 45 Past 116 All Events 161 Past and Upcoming Grouped Annually Events g…" at bounding box center [420, 78] width 666 height 24
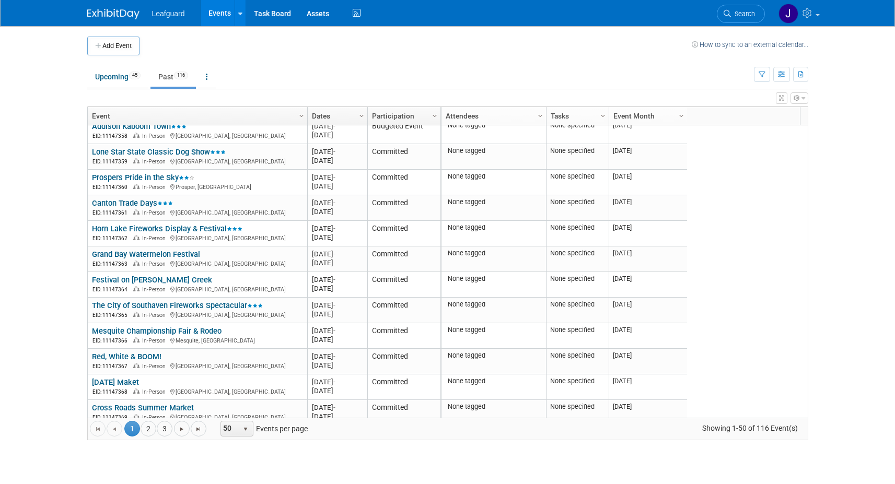
scroll to position [0, 0]
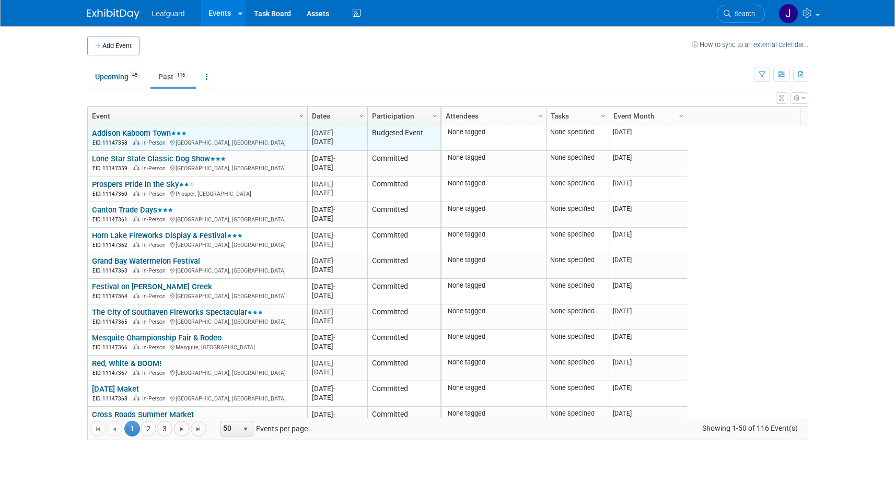
click at [143, 133] on link "Addison Kaboom Town" at bounding box center [139, 132] width 95 height 9
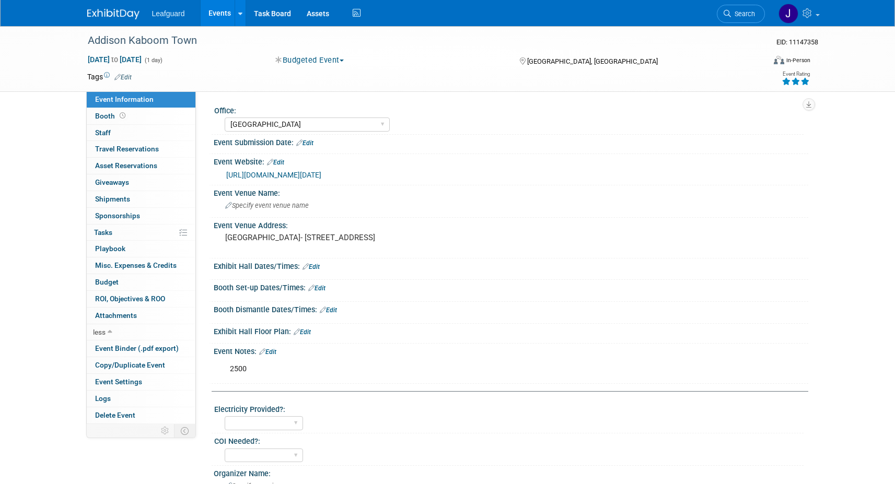
select select "[GEOGRAPHIC_DATA]"
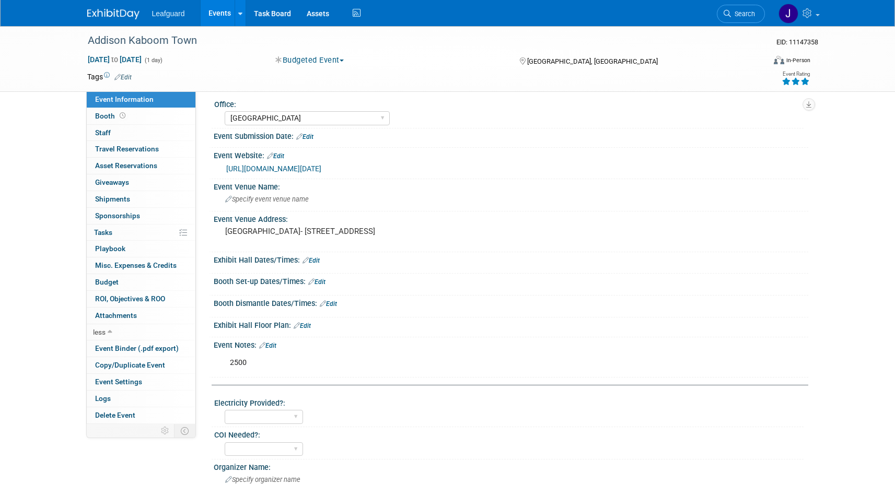
click at [228, 15] on link "Events" at bounding box center [220, 13] width 38 height 26
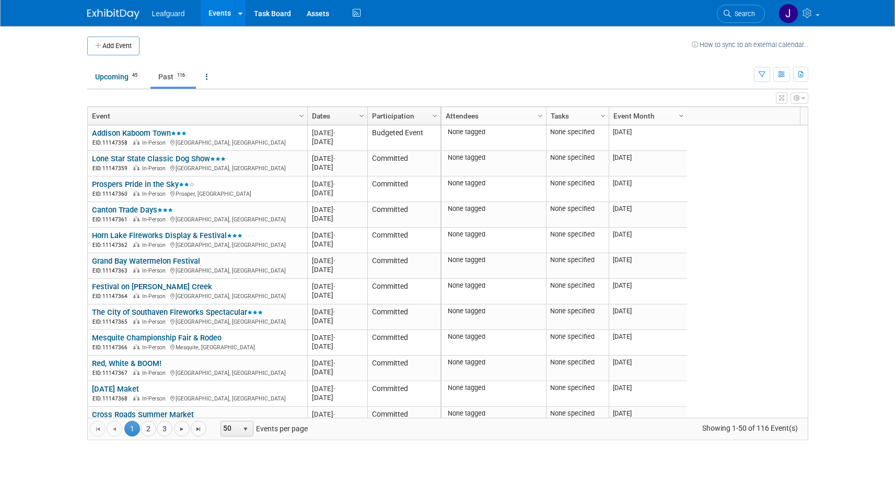
click at [679, 118] on span "Column Settings" at bounding box center [681, 116] width 8 height 8
click at [734, 165] on span "Columns" at bounding box center [718, 165] width 84 height 16
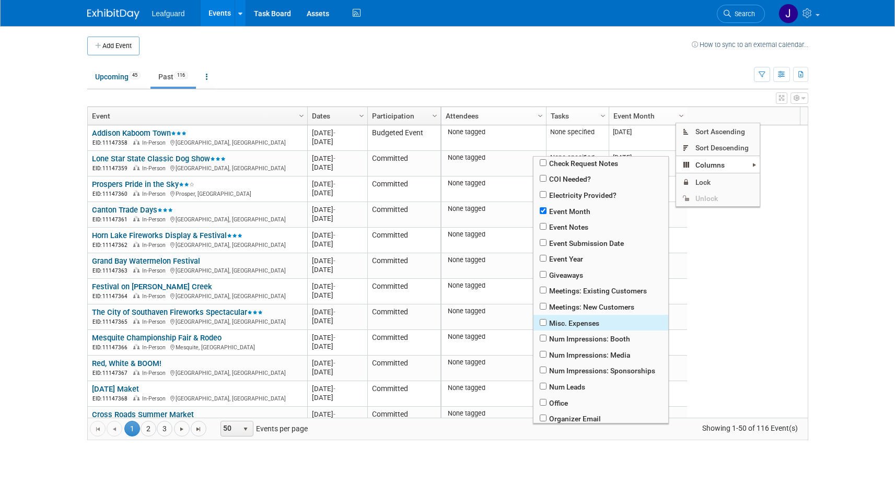
scroll to position [166, 0]
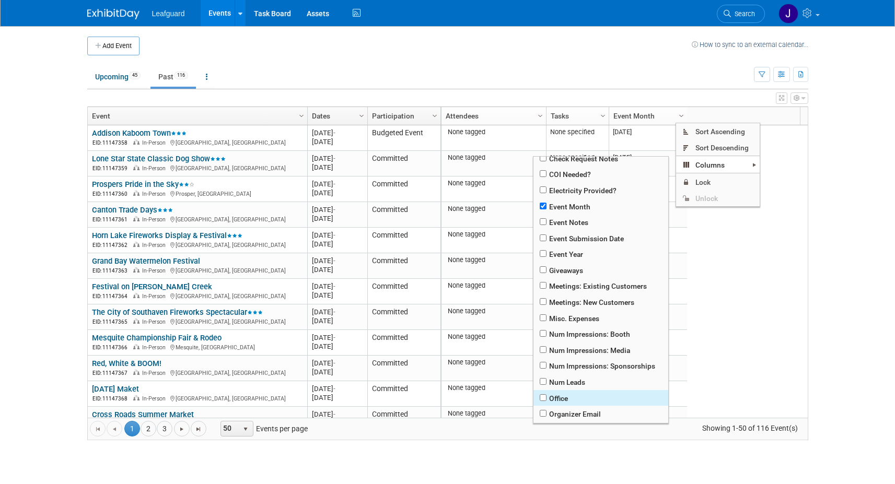
click at [561, 397] on span "Office" at bounding box center [600, 398] width 135 height 16
checkbox input "true"
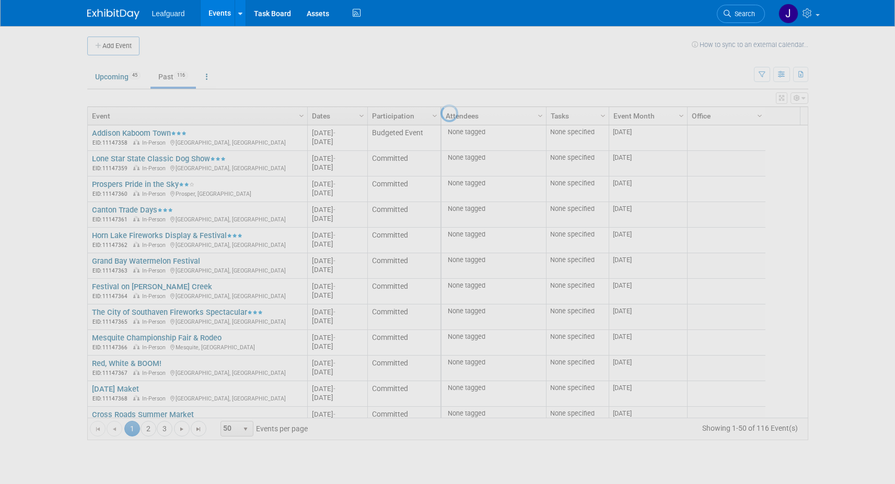
click at [455, 91] on div at bounding box center [447, 242] width 15 height 484
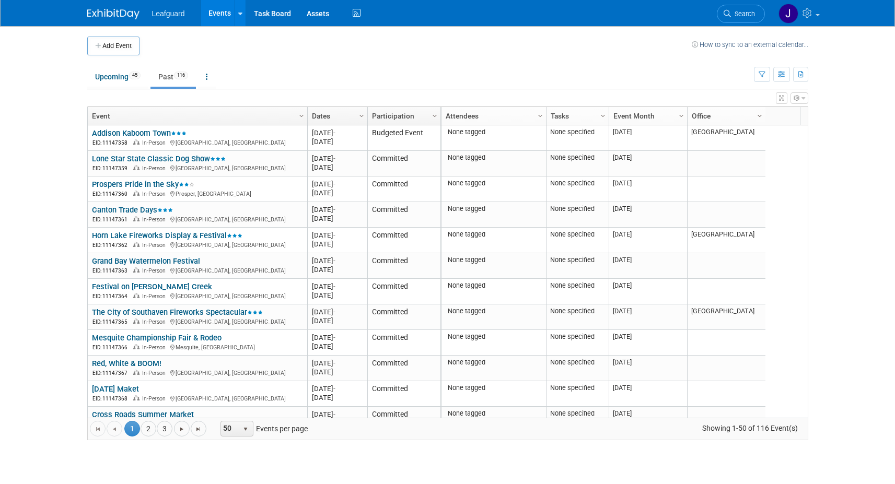
click at [758, 116] on span "Column Settings" at bounding box center [759, 116] width 8 height 8
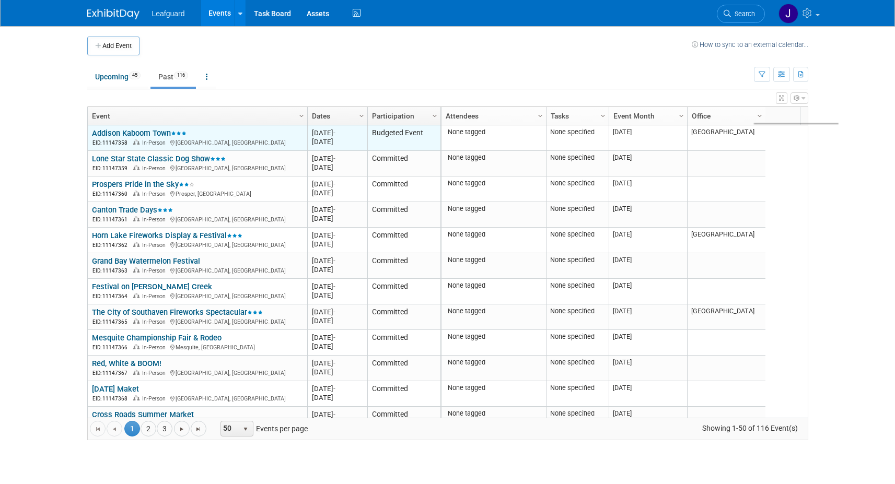
click at [137, 136] on link "Addison Kaboom Town" at bounding box center [139, 132] width 95 height 9
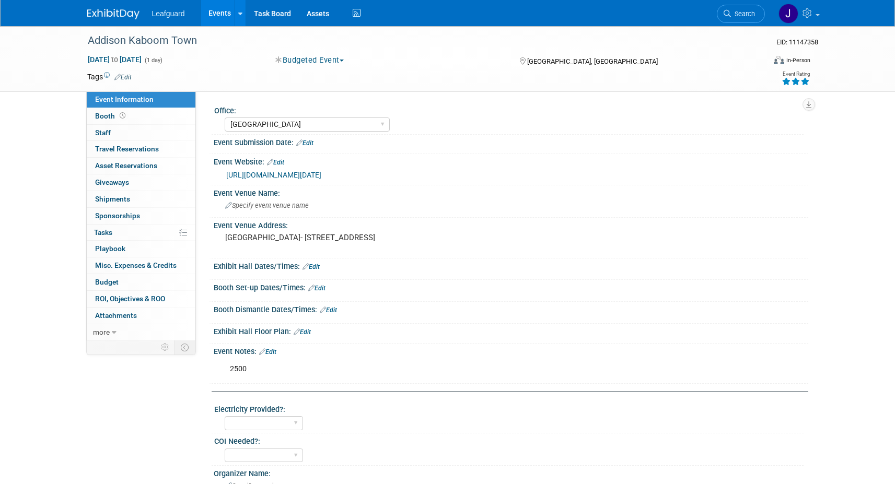
select select "[GEOGRAPHIC_DATA]"
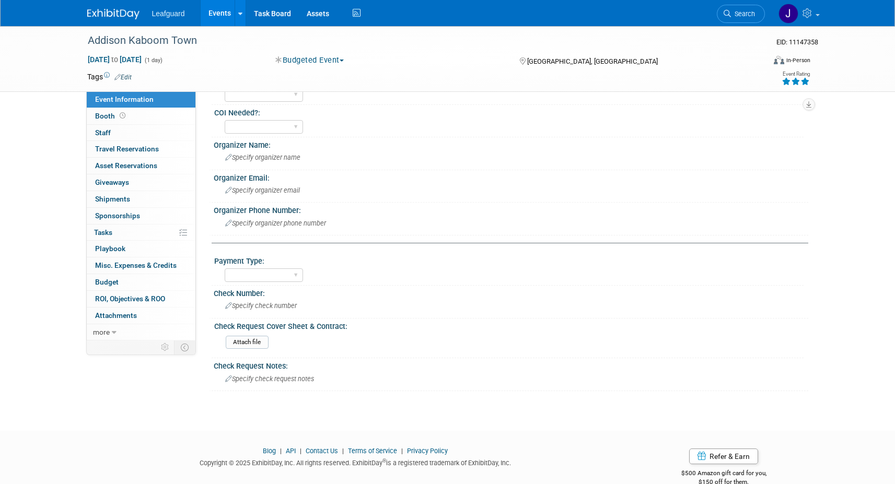
scroll to position [327, 0]
click at [107, 333] on span "more" at bounding box center [101, 332] width 17 height 8
click at [125, 263] on span "Misc. Expenses & Credits 0" at bounding box center [135, 265] width 81 height 8
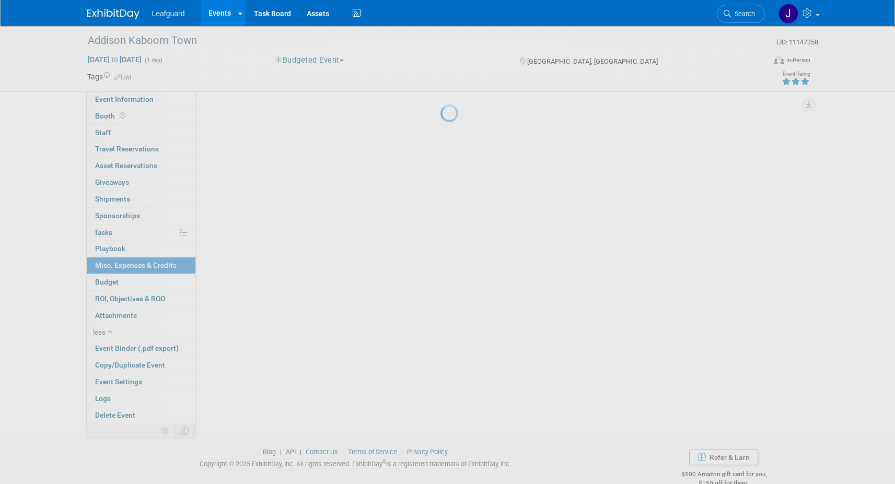
scroll to position [0, 0]
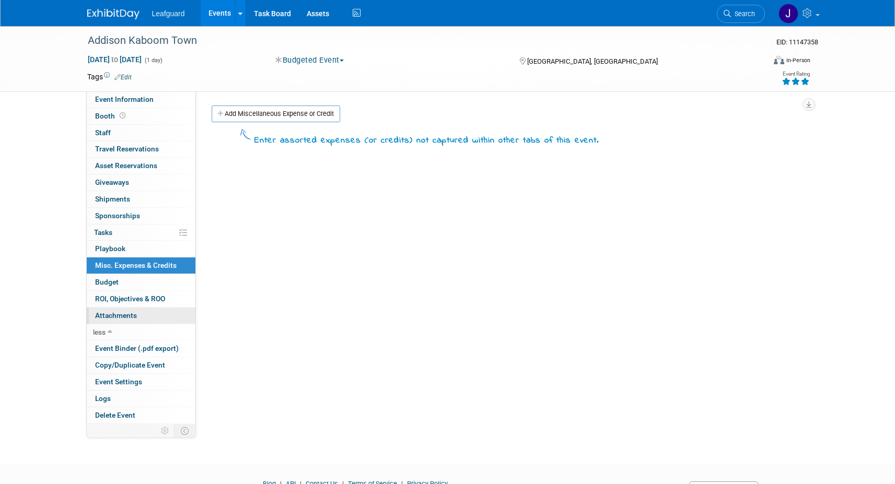
click at [125, 314] on span "Attachments 0" at bounding box center [116, 315] width 42 height 8
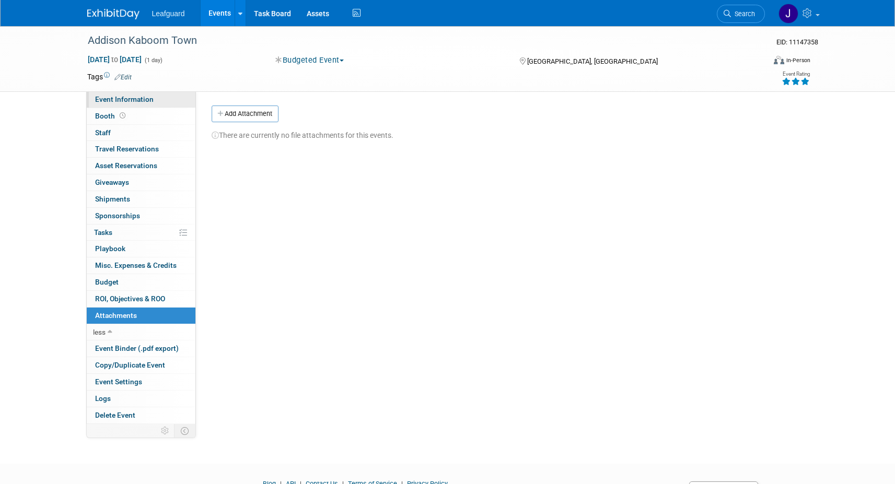
click at [122, 97] on span "Event Information" at bounding box center [124, 99] width 58 height 8
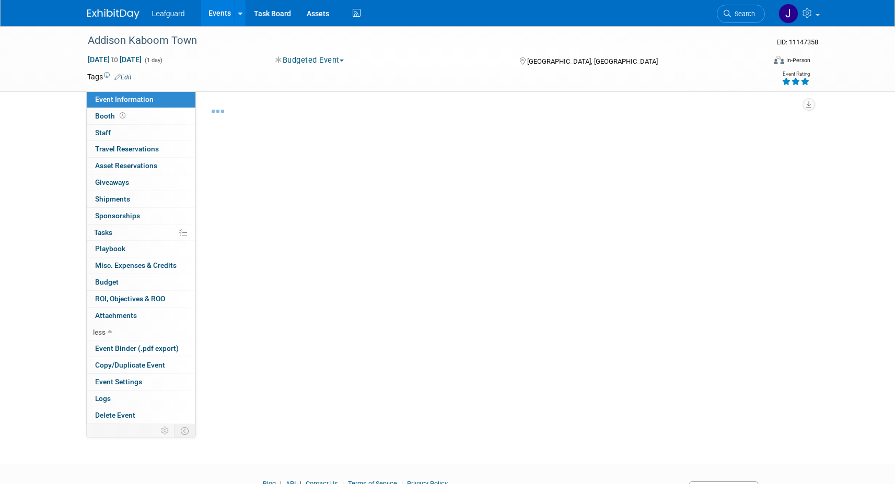
select select "[GEOGRAPHIC_DATA]"
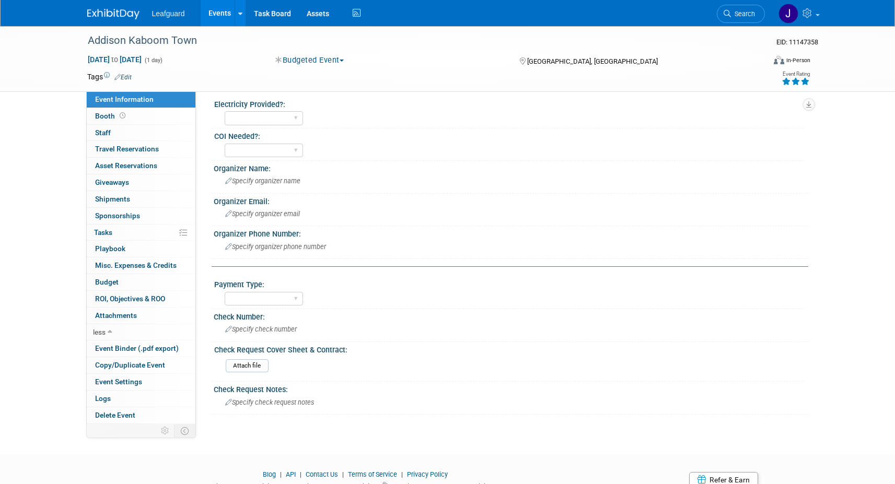
scroll to position [296, 0]
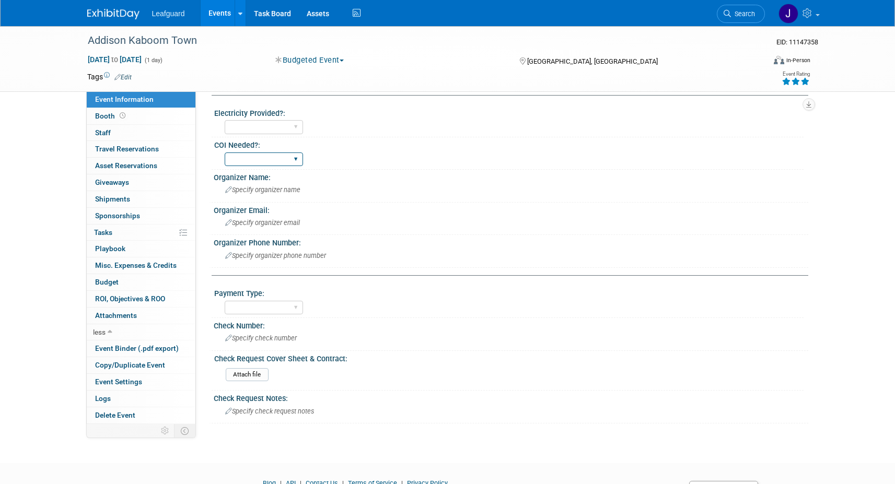
click at [295, 167] on select "Yes No" at bounding box center [264, 159] width 78 height 14
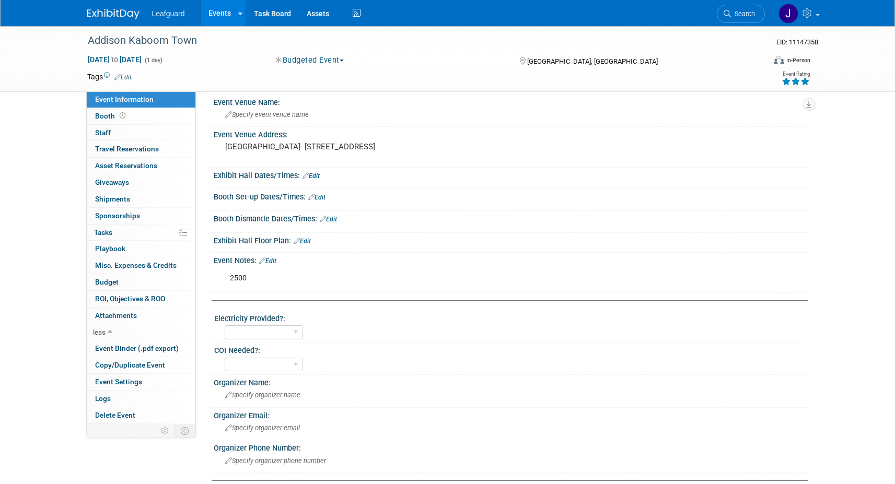
scroll to position [78, 0]
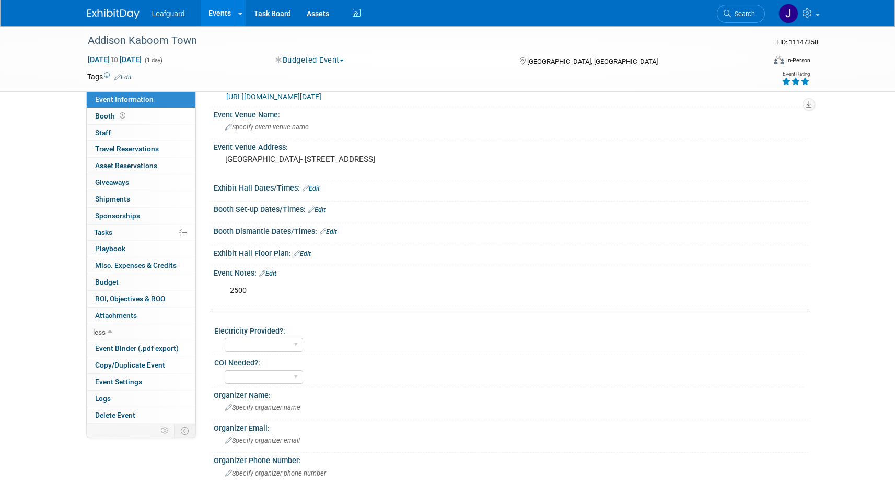
click at [143, 267] on span "Misc. Expenses & Credits 0" at bounding box center [135, 265] width 81 height 8
click at [144, 267] on body "Leafguard Events Add Event Bulk Upload Events Shareable Event Boards Recently V…" at bounding box center [447, 164] width 895 height 484
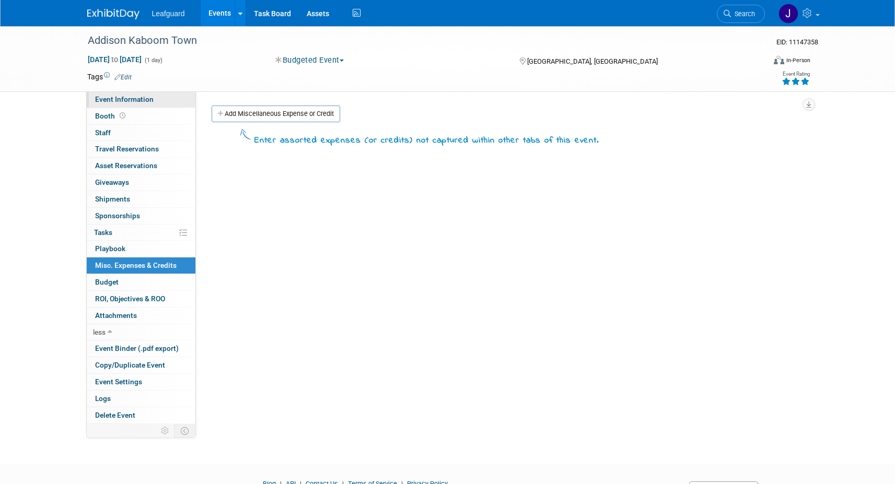
click at [121, 103] on span "Event Information" at bounding box center [124, 99] width 58 height 8
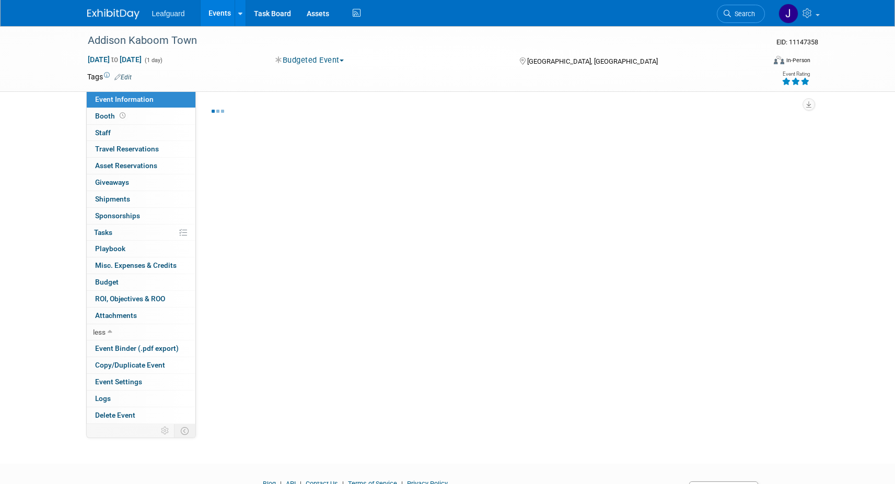
select select "[GEOGRAPHIC_DATA]"
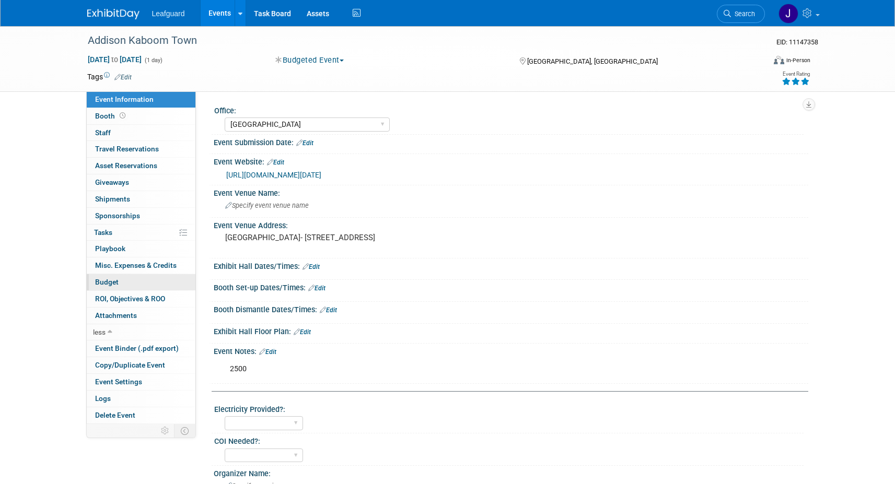
click at [120, 283] on link "Budget" at bounding box center [141, 282] width 109 height 16
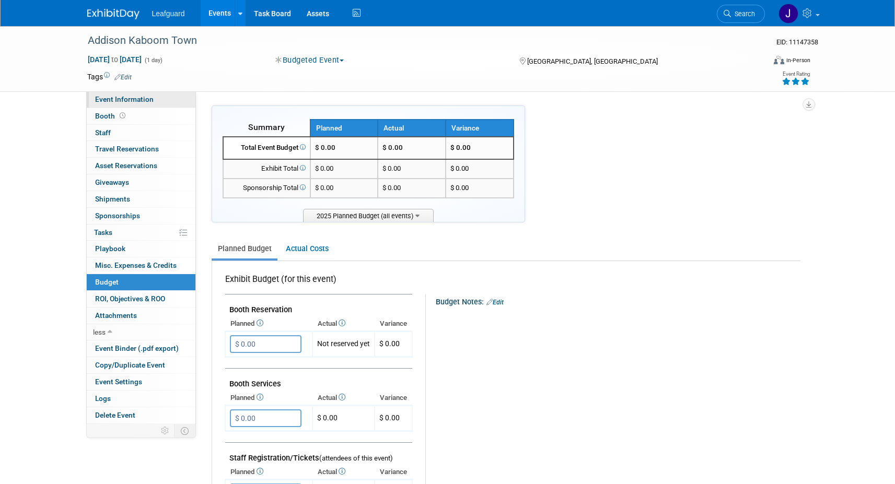
click at [145, 100] on span "Event Information" at bounding box center [124, 99] width 58 height 8
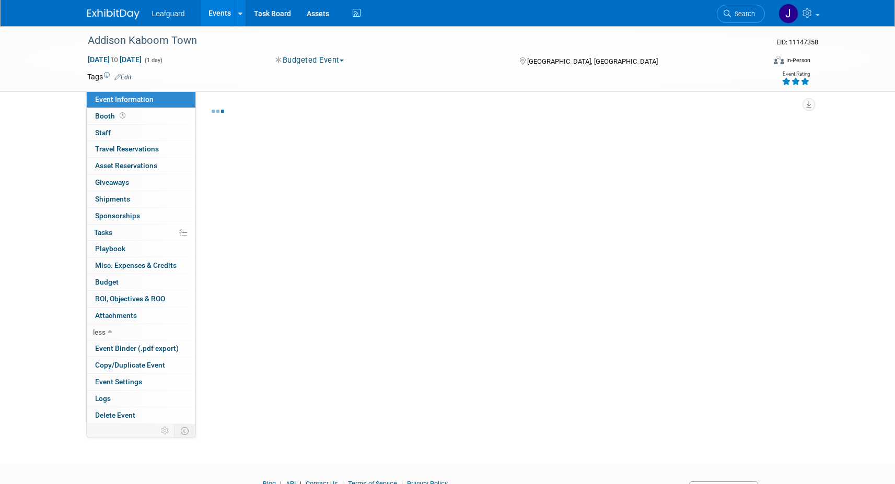
select select "[GEOGRAPHIC_DATA]"
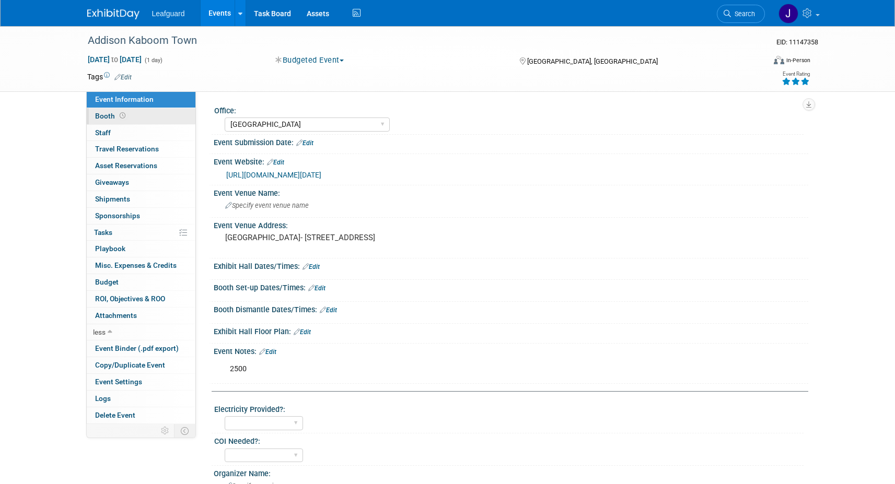
click at [144, 115] on link "Booth" at bounding box center [141, 116] width 109 height 16
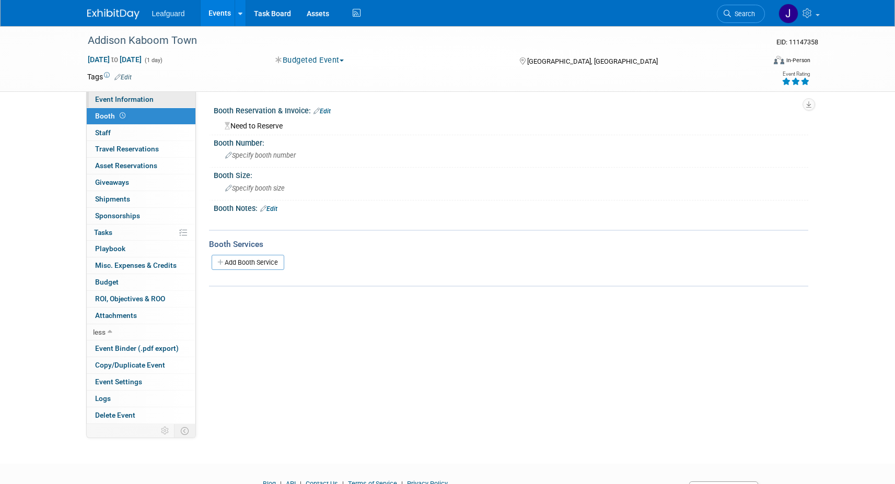
click at [145, 99] on span "Event Information" at bounding box center [124, 99] width 58 height 8
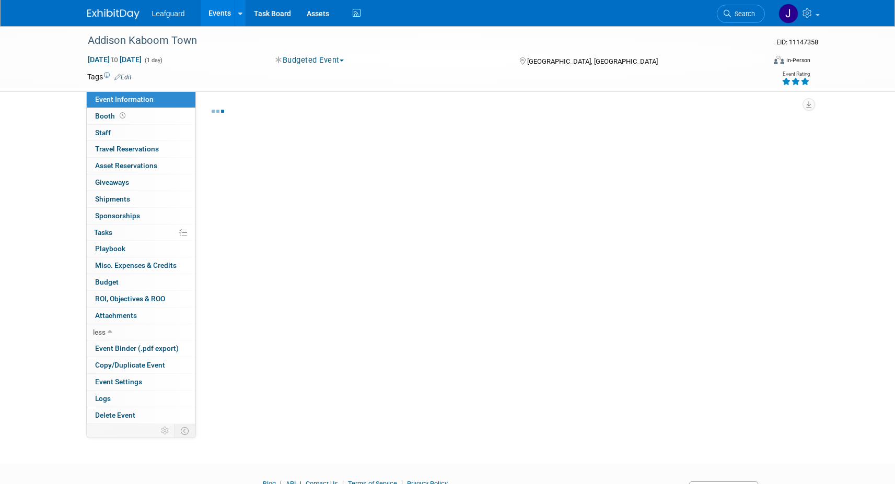
select select "[GEOGRAPHIC_DATA]"
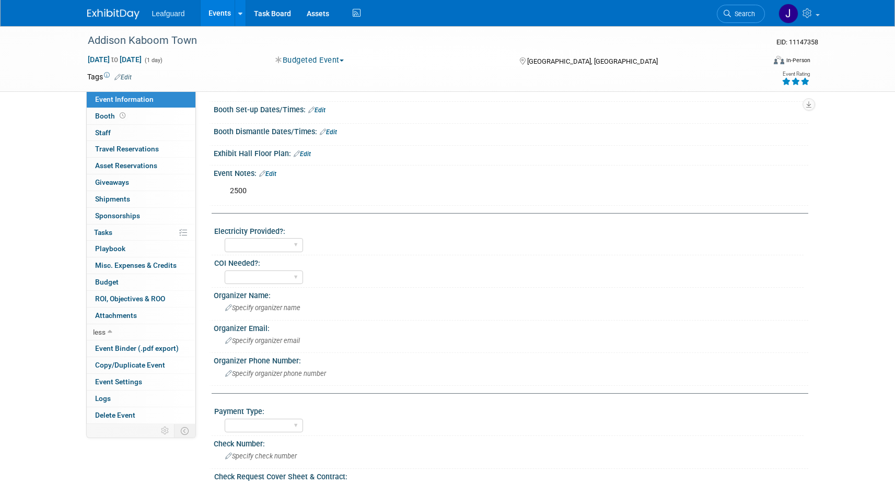
scroll to position [109, 0]
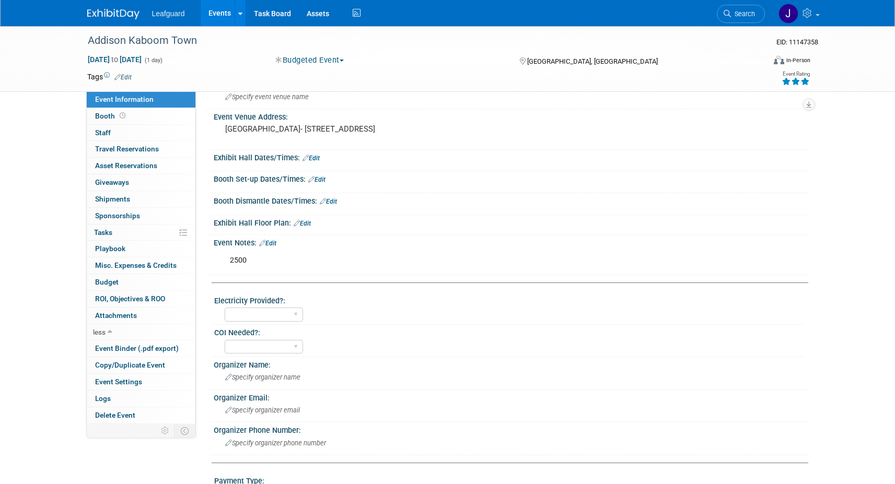
click at [213, 17] on link "Events" at bounding box center [220, 13] width 38 height 26
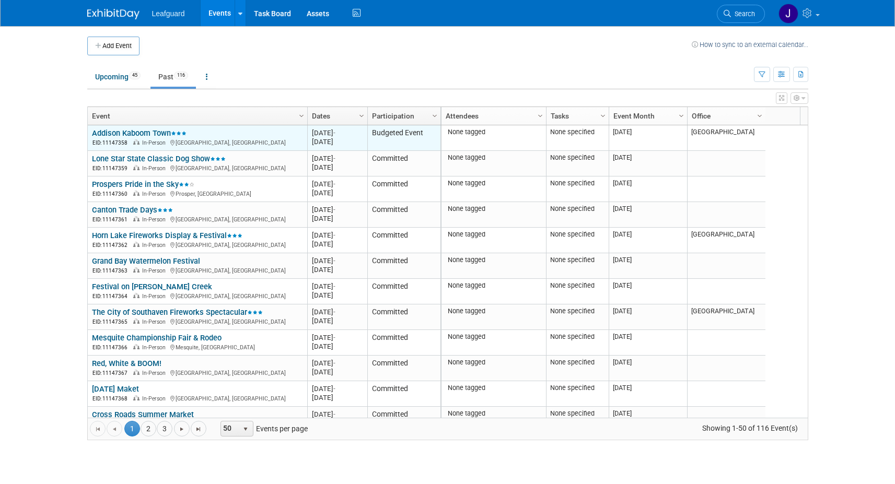
click at [148, 131] on link "Addison Kaboom Town" at bounding box center [139, 132] width 95 height 9
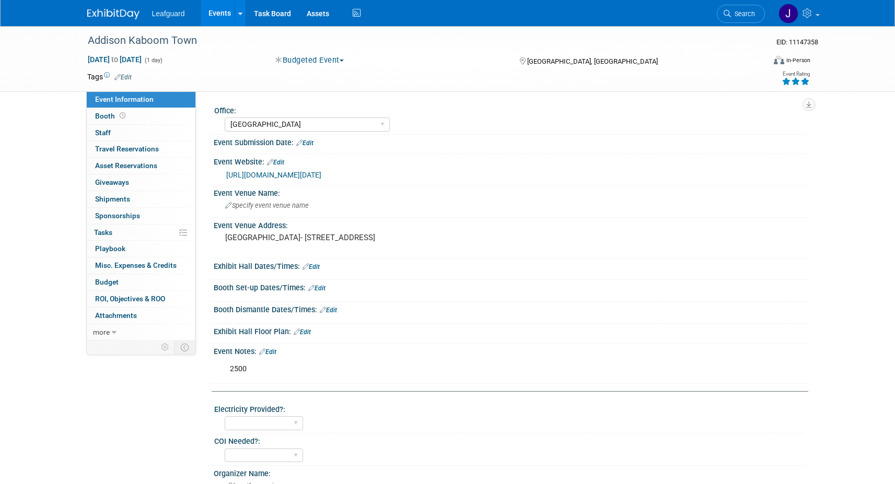
select select "[GEOGRAPHIC_DATA]"
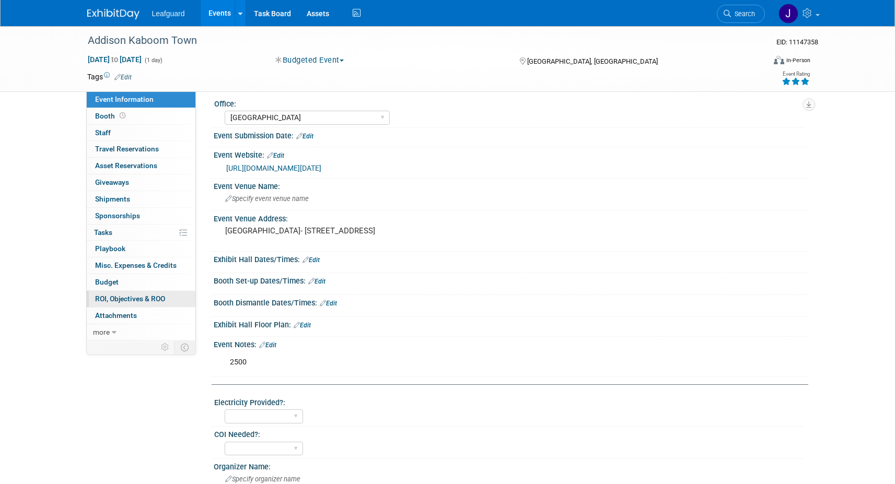
scroll to position [16, 0]
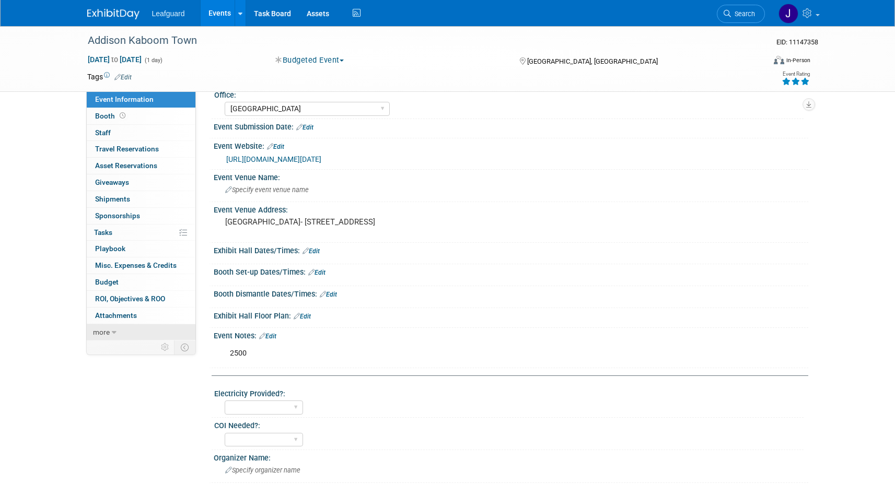
click at [111, 327] on link "more" at bounding box center [141, 332] width 109 height 16
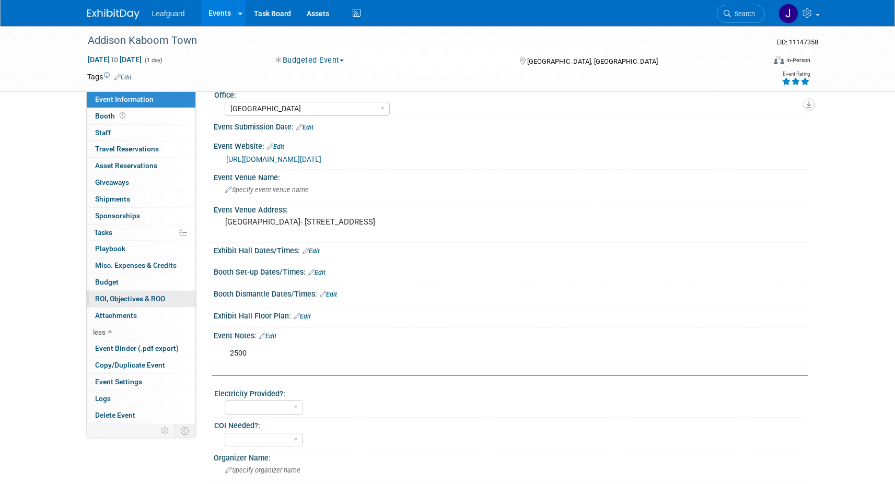
click at [137, 299] on span "ROI, Objectives & ROO 0" at bounding box center [130, 299] width 70 height 8
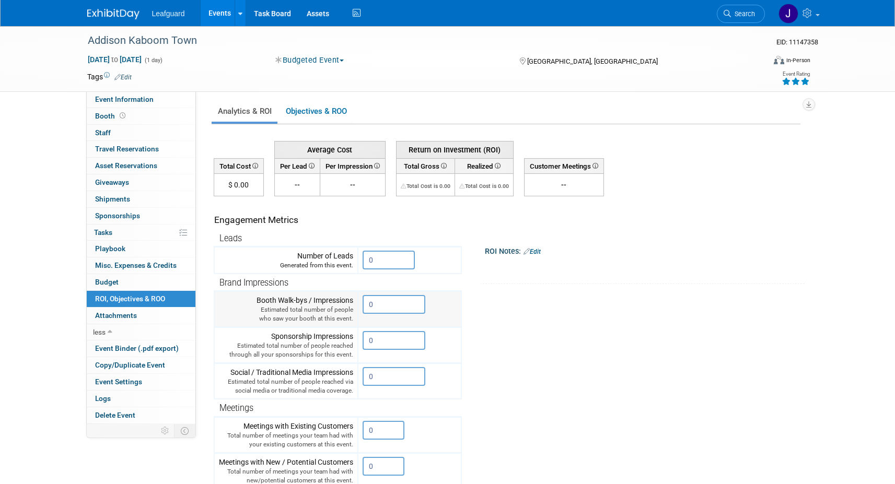
scroll to position [0, 0]
click at [325, 110] on link "Objectives & ROO 0" at bounding box center [315, 112] width 73 height 20
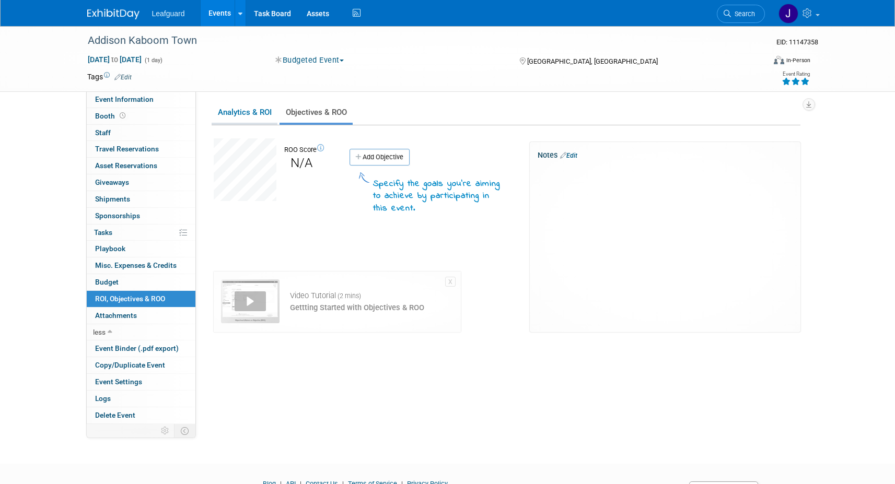
click at [254, 111] on link "Analytics & ROI" at bounding box center [245, 112] width 66 height 20
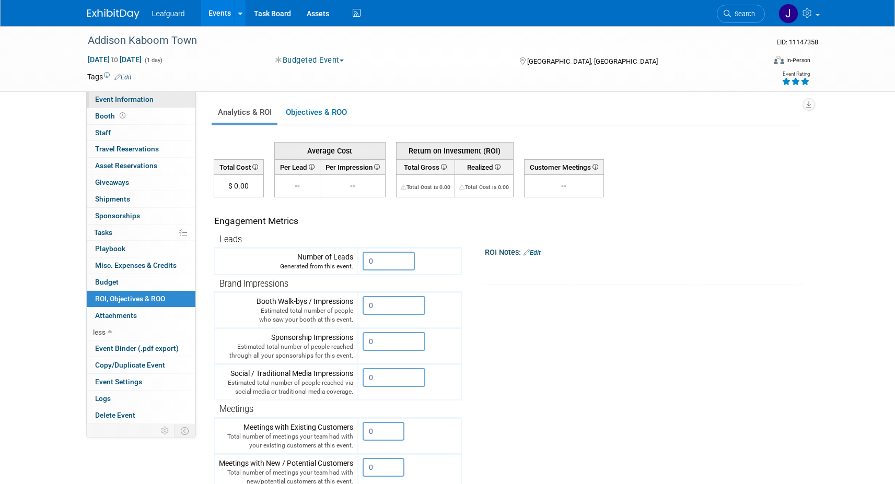
click at [142, 97] on span "Event Information" at bounding box center [124, 99] width 58 height 8
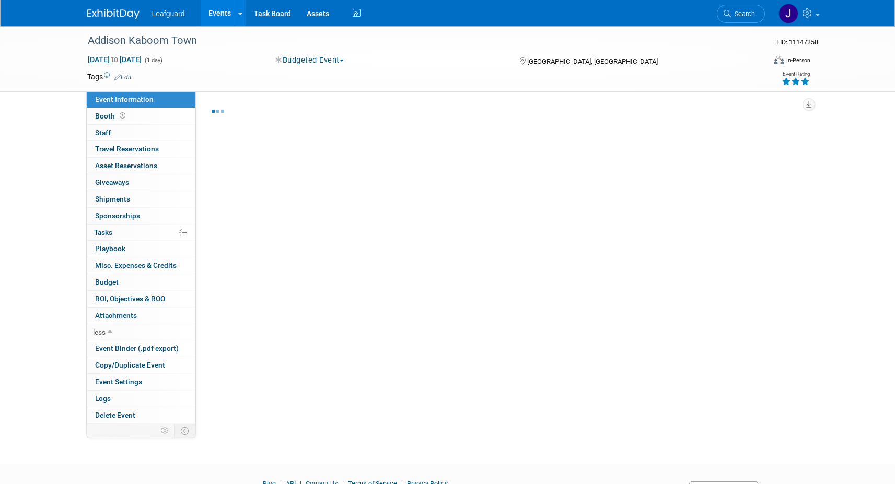
select select "[GEOGRAPHIC_DATA]"
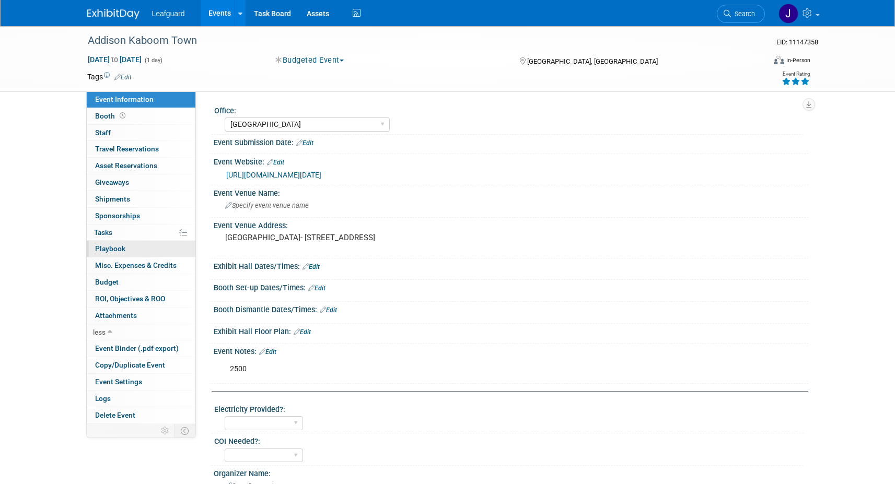
click at [104, 249] on span "Playbook 0" at bounding box center [110, 248] width 30 height 8
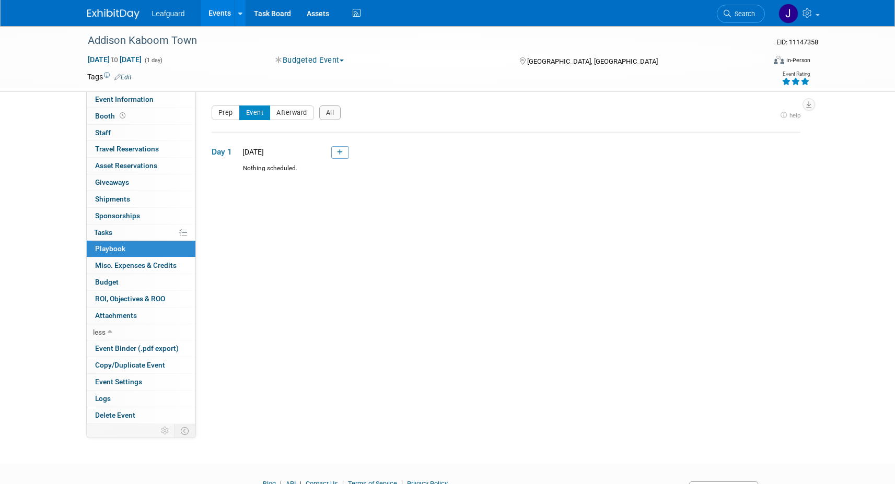
click at [222, 19] on link "Events" at bounding box center [220, 13] width 38 height 26
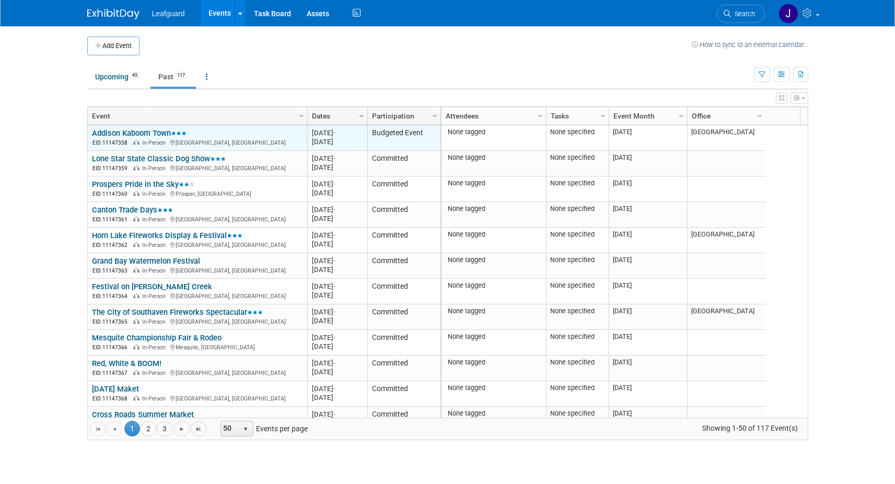
click at [158, 133] on link "Addison Kaboom Town" at bounding box center [139, 132] width 95 height 9
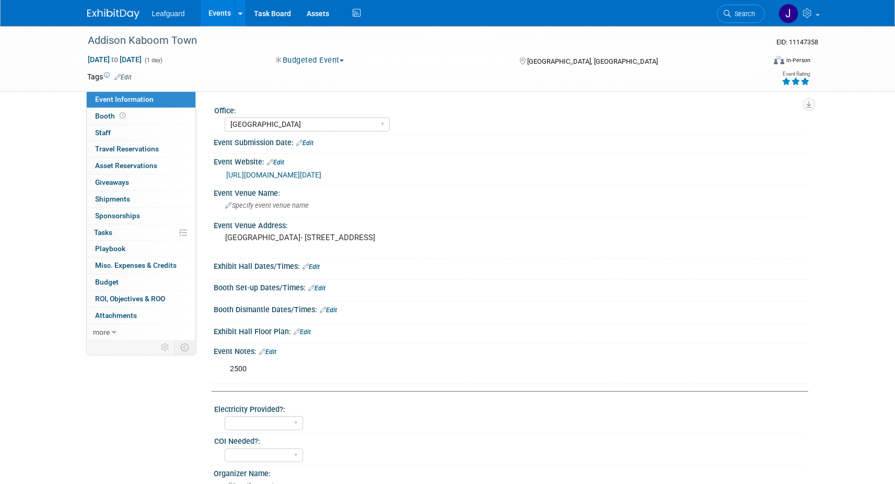
select select "[GEOGRAPHIC_DATA]"
click at [218, 15] on link "Events" at bounding box center [220, 13] width 38 height 26
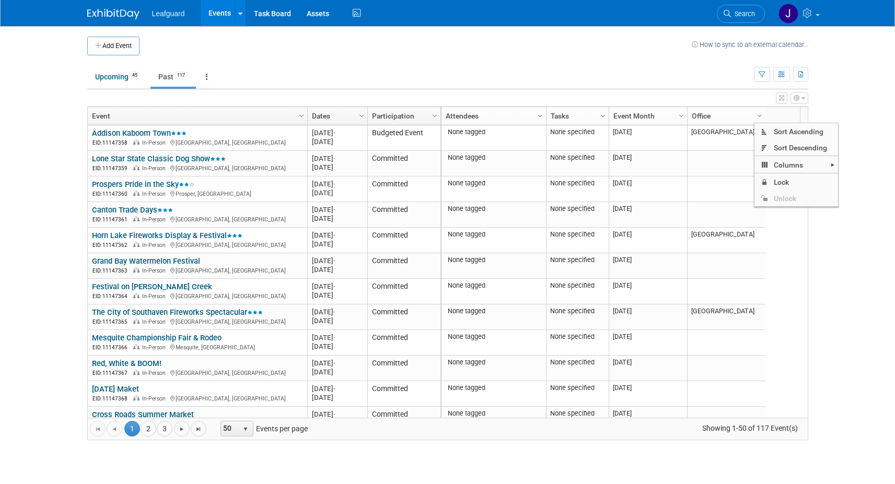
click at [539, 114] on span "Column Settings" at bounding box center [540, 116] width 8 height 8
click at [801, 98] on icon "button" at bounding box center [803, 98] width 4 height 6
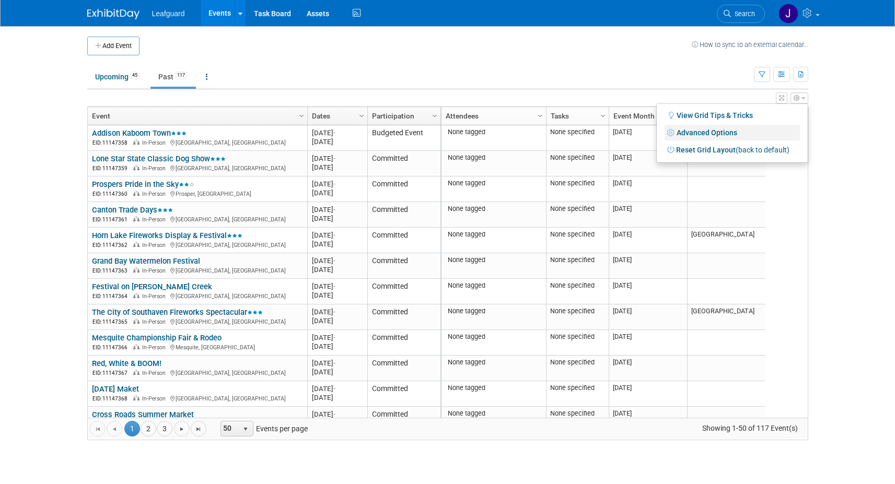
click at [712, 132] on link "Advanced Options" at bounding box center [731, 133] width 135 height 16
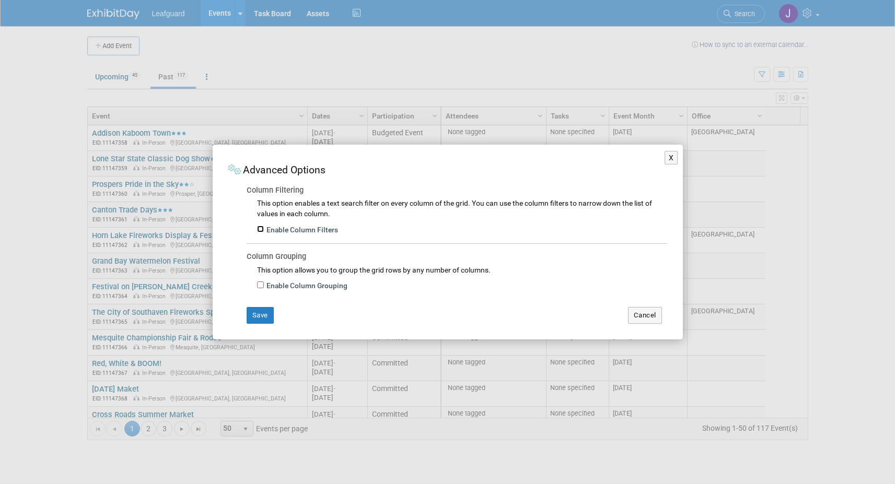
click at [258, 227] on input "Enable Column Filters" at bounding box center [260, 229] width 7 height 7
checkbox input "true"
click at [264, 312] on button "Save" at bounding box center [259, 315] width 27 height 17
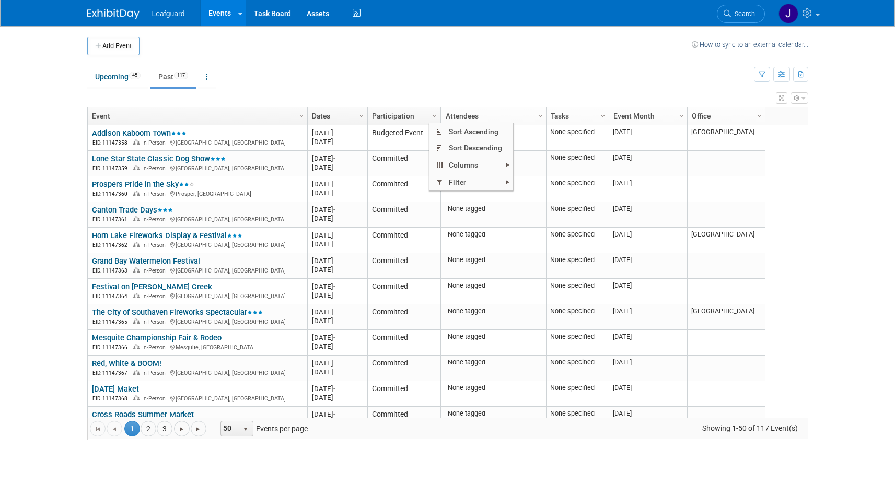
click at [464, 73] on ul "Upcoming 45 Past 117 All Events 162 Past and Upcoming Grouped Annually Events g…" at bounding box center [420, 78] width 666 height 24
click at [759, 115] on span "Column Settings" at bounding box center [759, 116] width 8 height 8
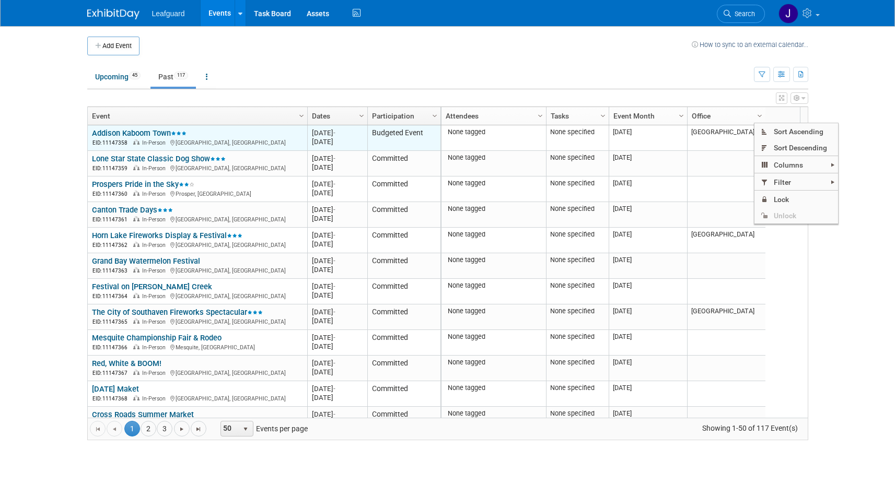
click at [138, 135] on link "Addison Kaboom Town" at bounding box center [139, 132] width 95 height 9
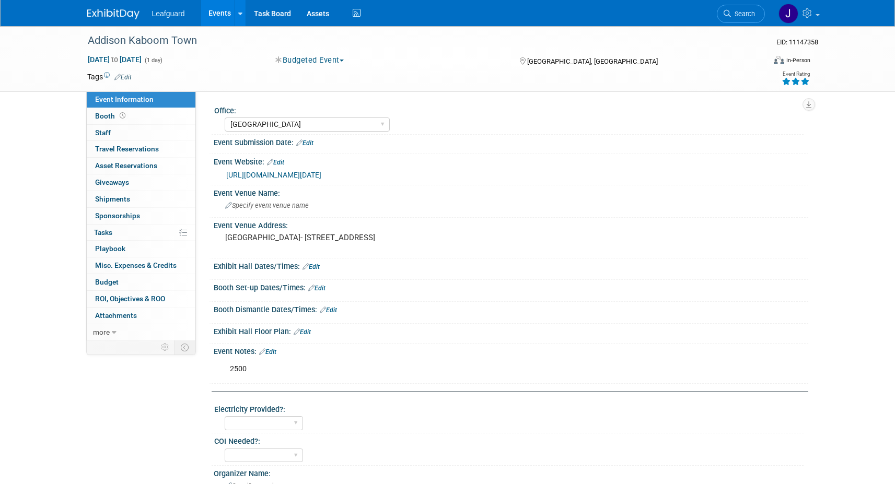
select select "[GEOGRAPHIC_DATA]"
click at [103, 114] on span "Booth" at bounding box center [111, 116] width 32 height 8
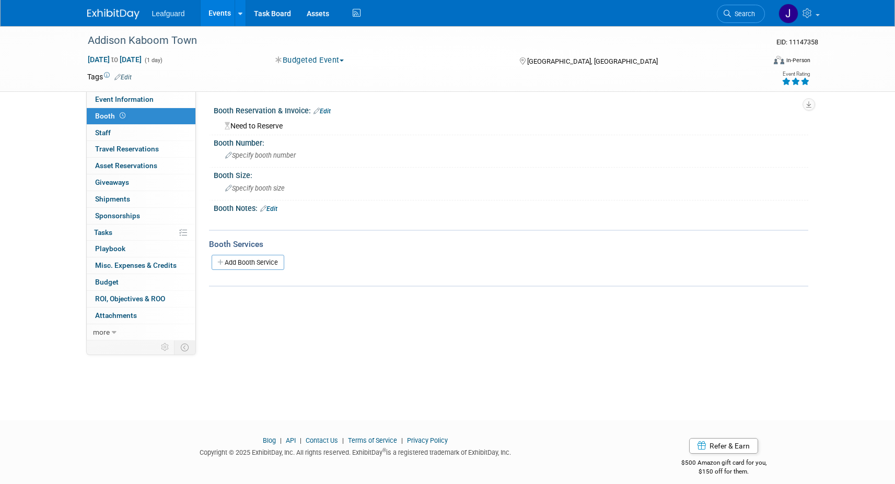
click at [326, 109] on link "Edit" at bounding box center [321, 111] width 17 height 7
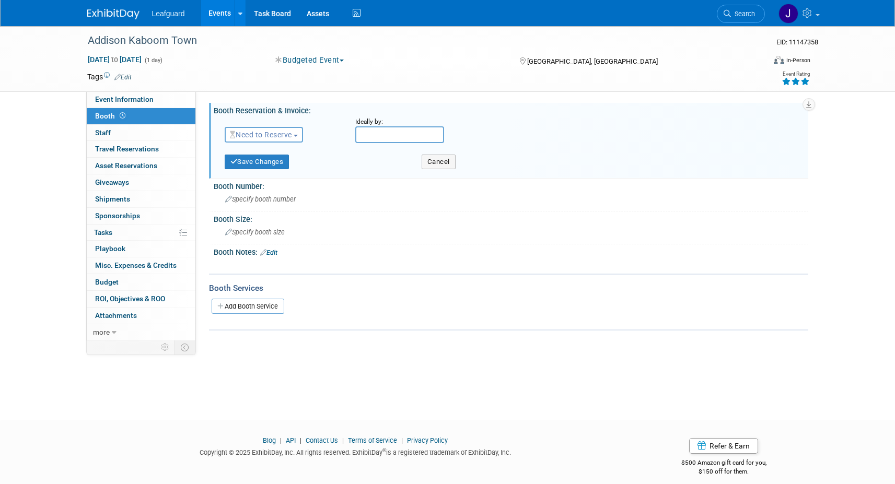
click at [297, 135] on span "button" at bounding box center [296, 136] width 4 height 2
click at [319, 112] on div "Booth Reservation & Invoice: Edit" at bounding box center [511, 109] width 594 height 13
click at [262, 196] on span "Specify booth number" at bounding box center [260, 199] width 71 height 8
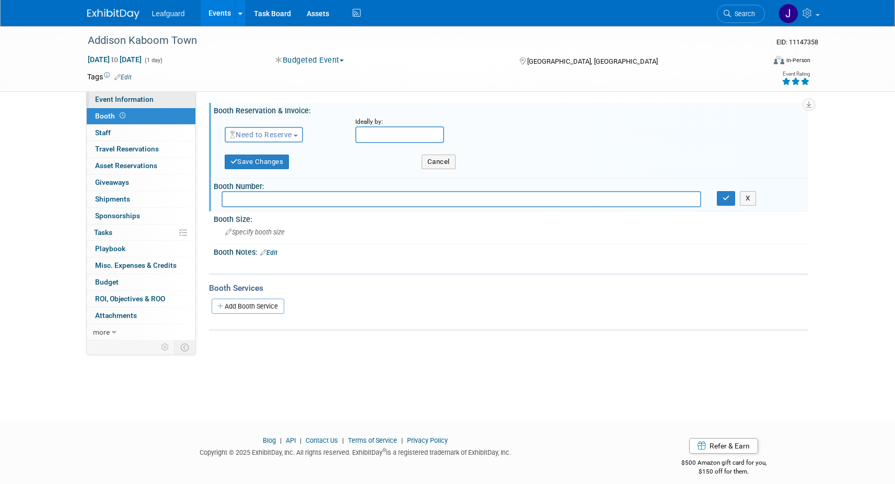
click at [105, 100] on span "Event Information" at bounding box center [124, 99] width 58 height 8
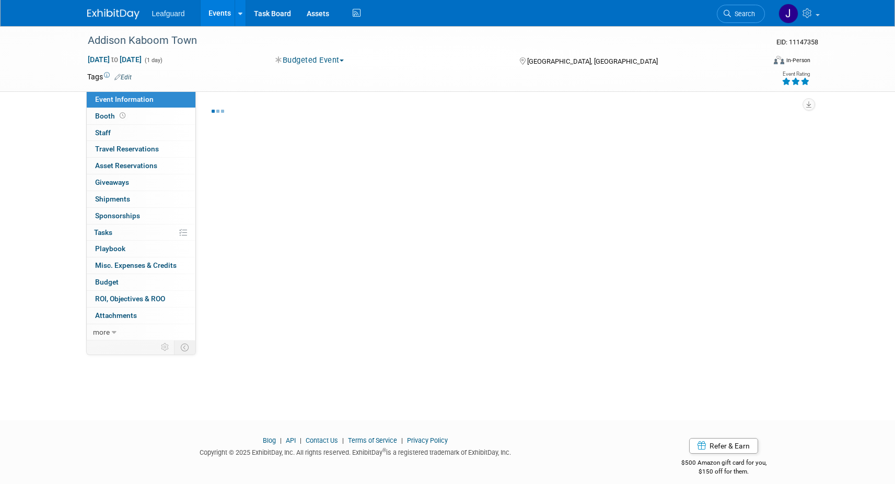
select select "[GEOGRAPHIC_DATA]"
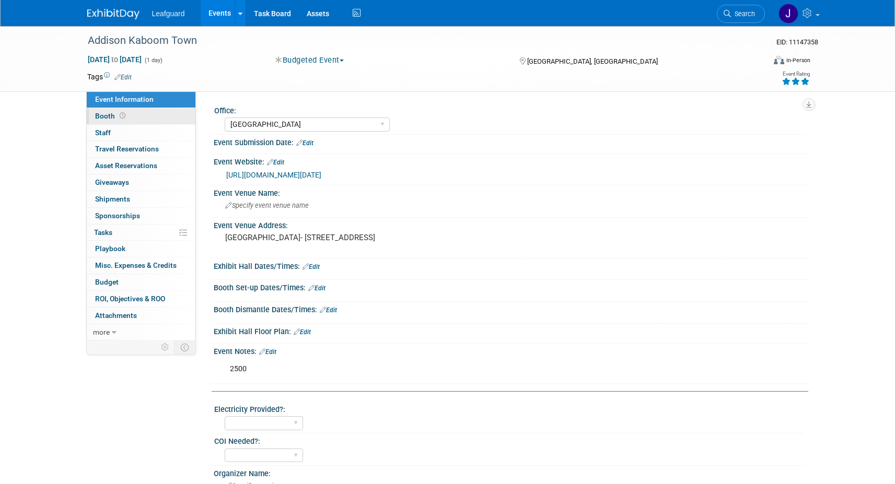
click at [121, 115] on icon at bounding box center [123, 116] width 6 height 6
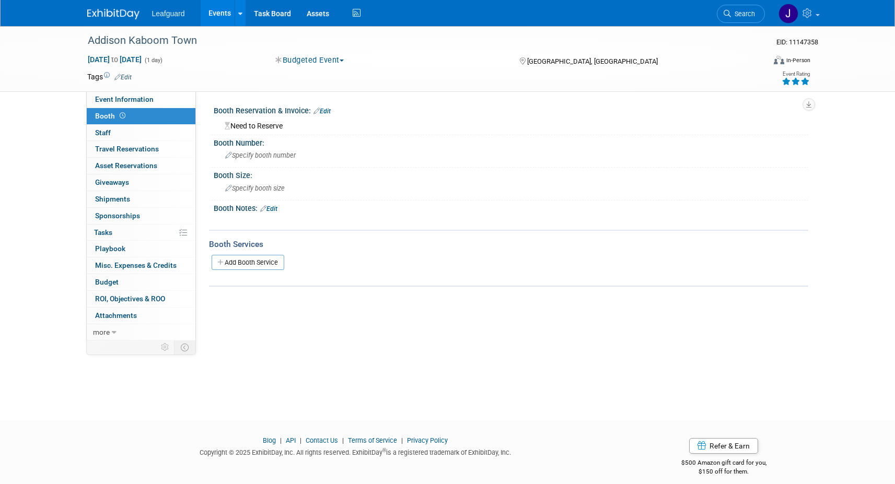
click at [215, 14] on link "Events" at bounding box center [220, 13] width 38 height 26
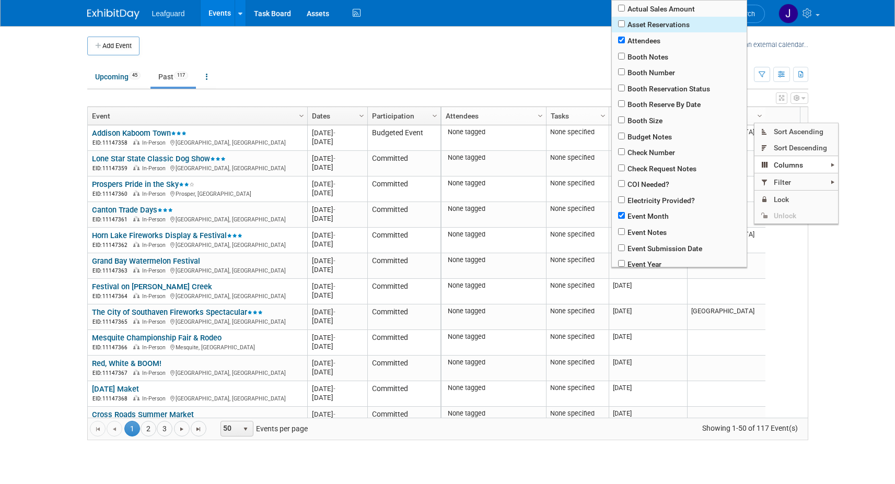
click at [675, 25] on span "Asset Reservations" at bounding box center [679, 25] width 135 height 16
checkbox input "true"
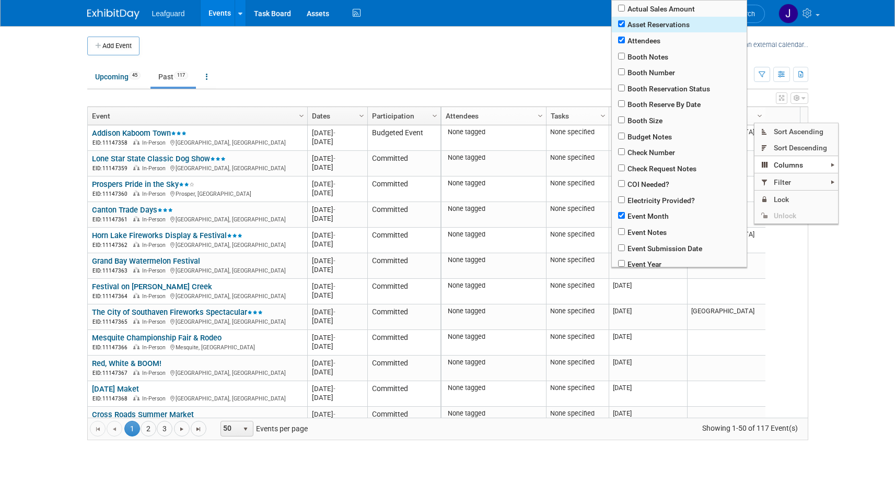
checkbox input "true"
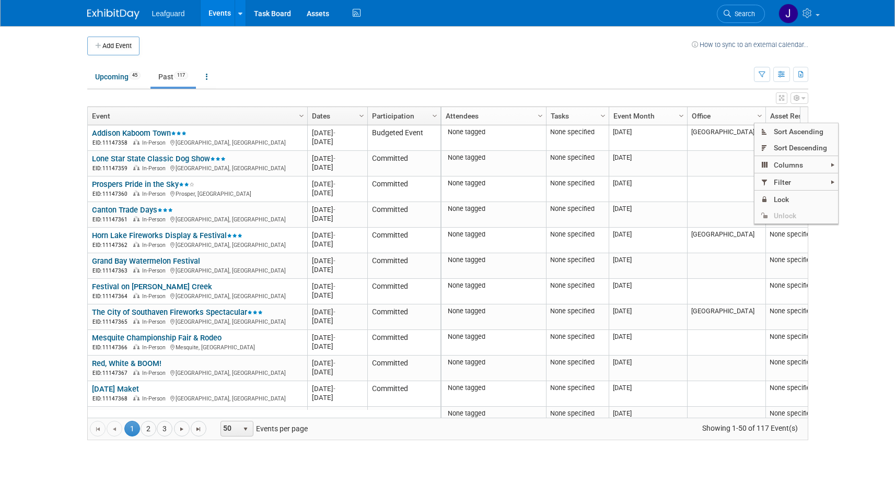
click at [839, 237] on body "Leafguard Events Add Event Bulk Upload Events Shareable Event Boards Recently V…" at bounding box center [447, 242] width 895 height 484
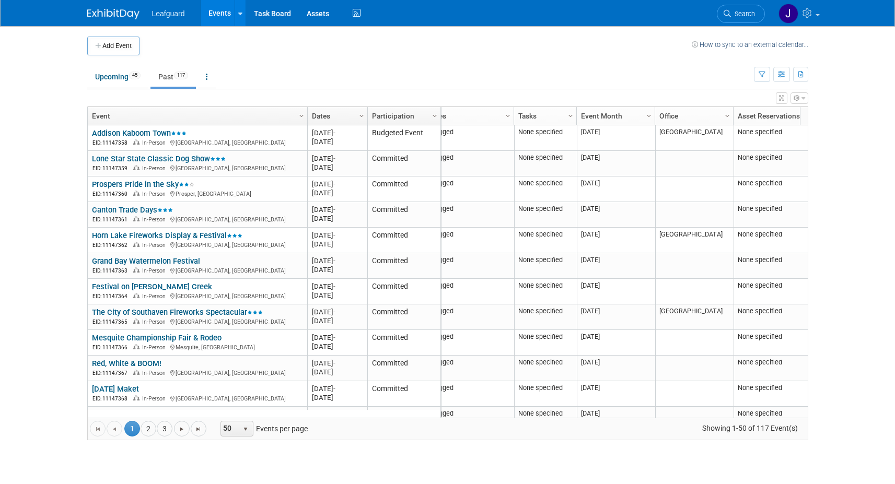
scroll to position [0, 32]
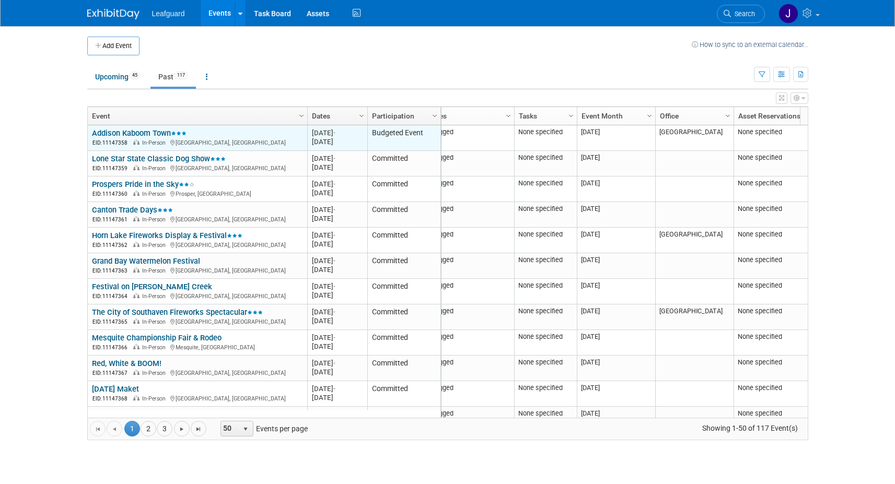
click at [155, 133] on link "Addison Kaboom Town" at bounding box center [139, 132] width 95 height 9
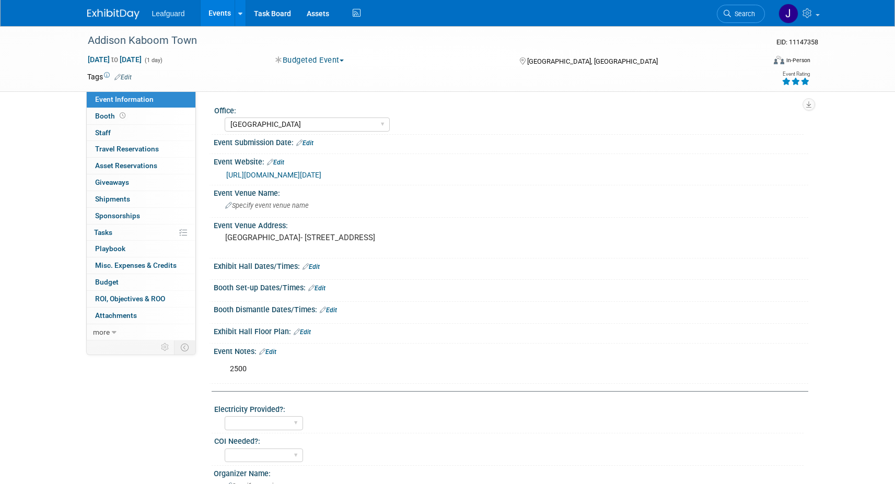
select select "[GEOGRAPHIC_DATA]"
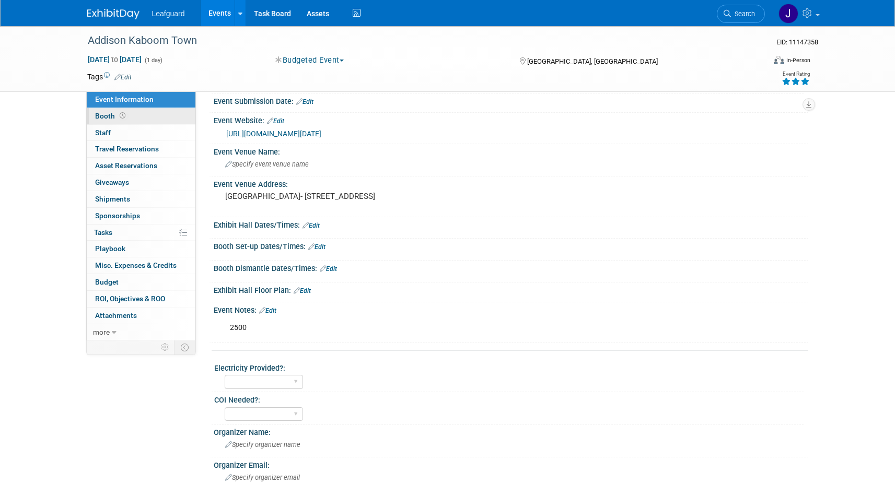
click at [106, 115] on span "Booth" at bounding box center [111, 116] width 32 height 8
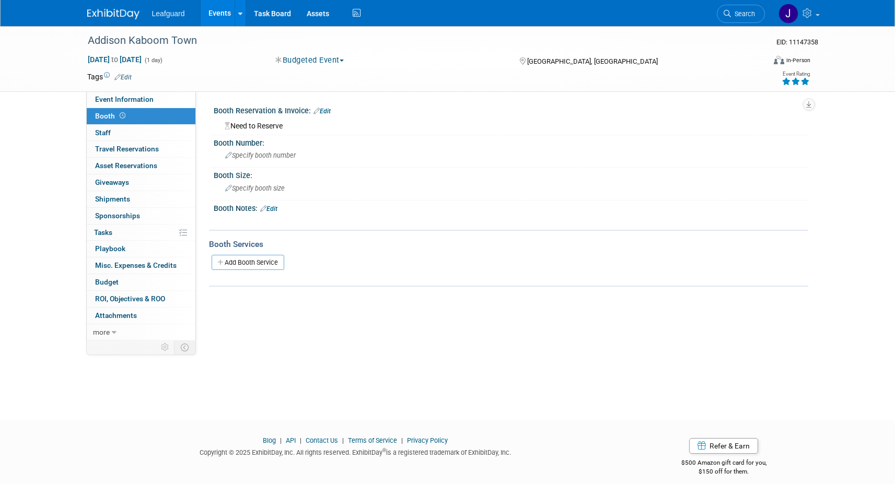
click at [330, 111] on link "Edit" at bounding box center [321, 111] width 17 height 7
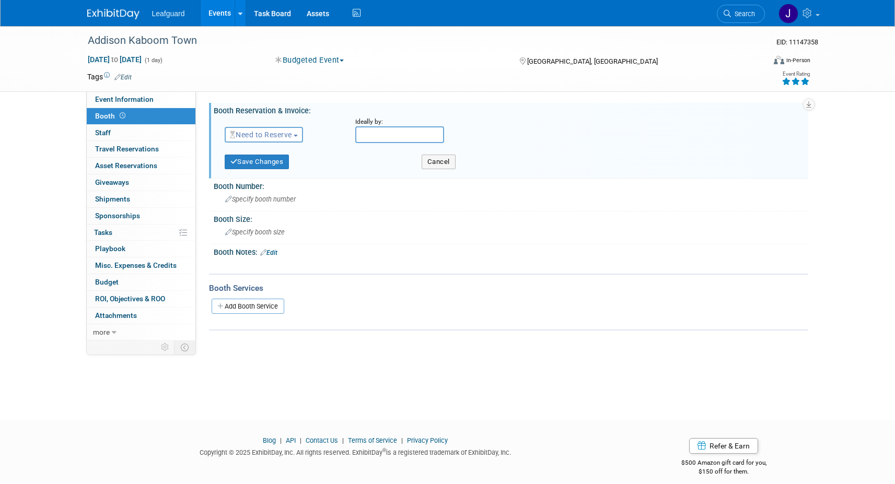
click at [291, 134] on span "Need to Reserve" at bounding box center [261, 135] width 62 height 8
click at [268, 168] on link "Reserved" at bounding box center [281, 167] width 112 height 15
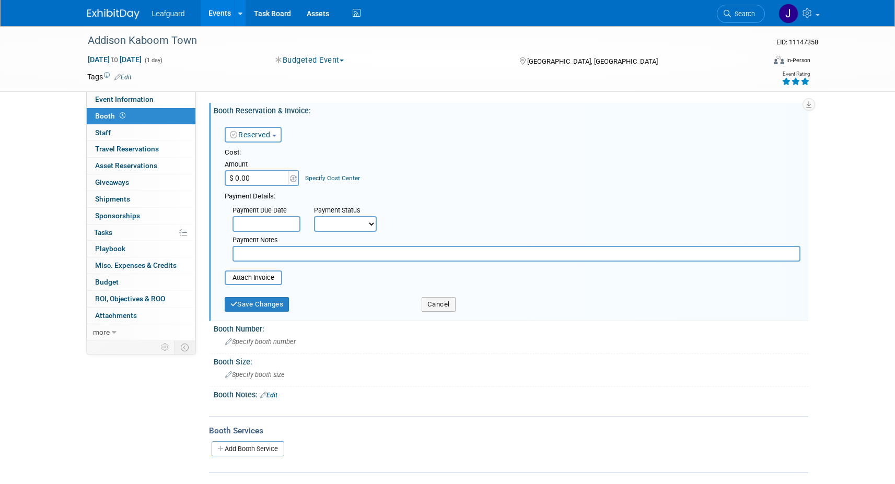
click at [254, 181] on input "$ 0.00" at bounding box center [257, 178] width 65 height 16
type input "$ 1,000.00"
click at [249, 304] on button "Save Changes" at bounding box center [257, 304] width 65 height 15
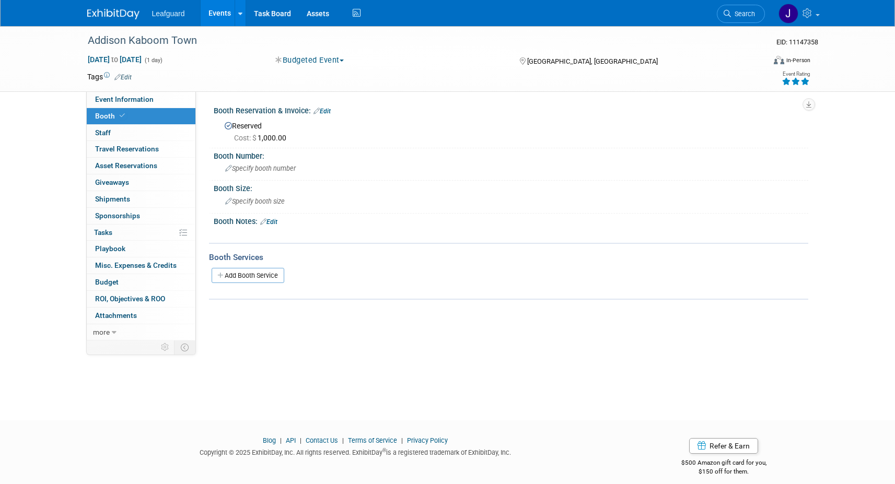
click at [219, 11] on link "Events" at bounding box center [220, 13] width 38 height 26
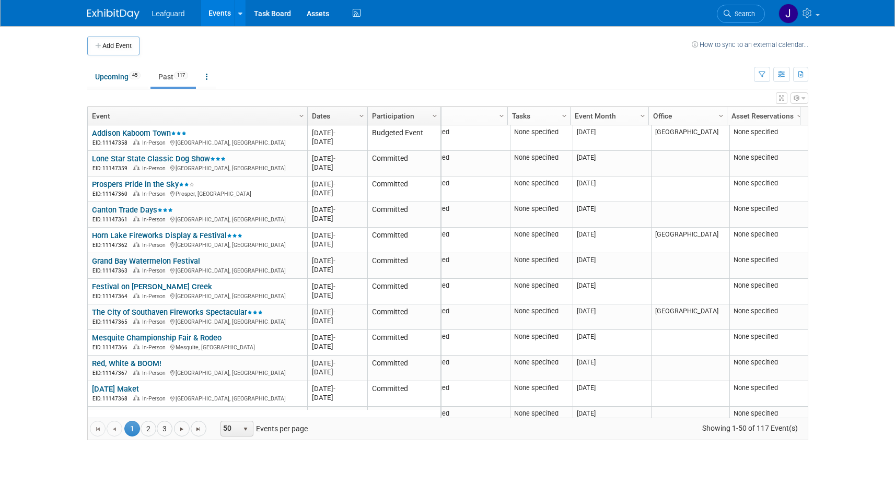
scroll to position [0, 40]
click at [795, 113] on span "Column Settings" at bounding box center [798, 116] width 8 height 8
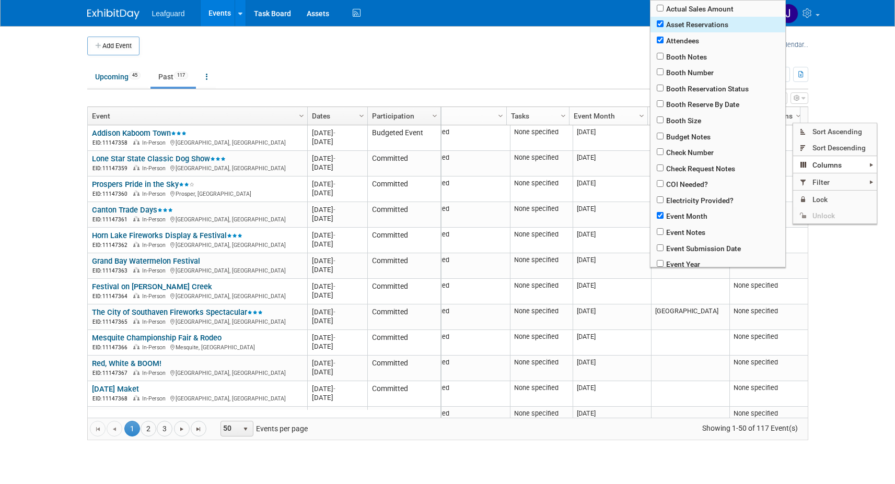
click at [693, 27] on span "Asset Reservations" at bounding box center [717, 25] width 135 height 16
checkbox input "false"
checkbox input "true"
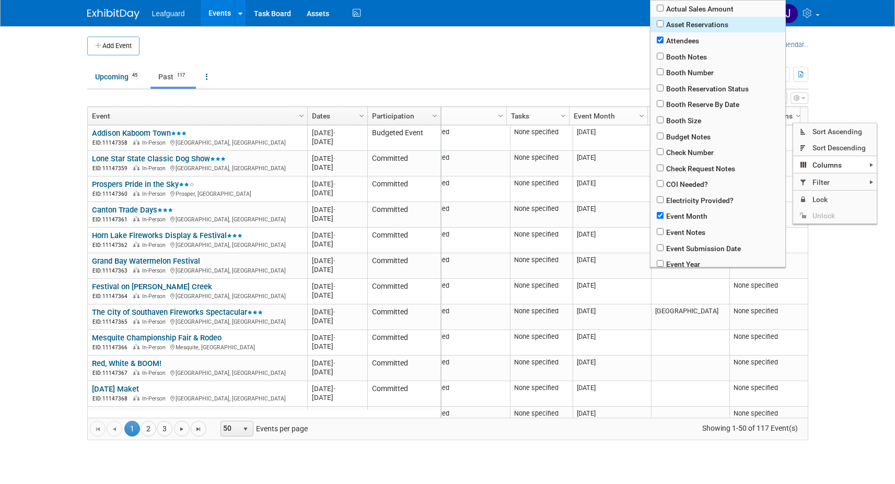
checkbox input "true"
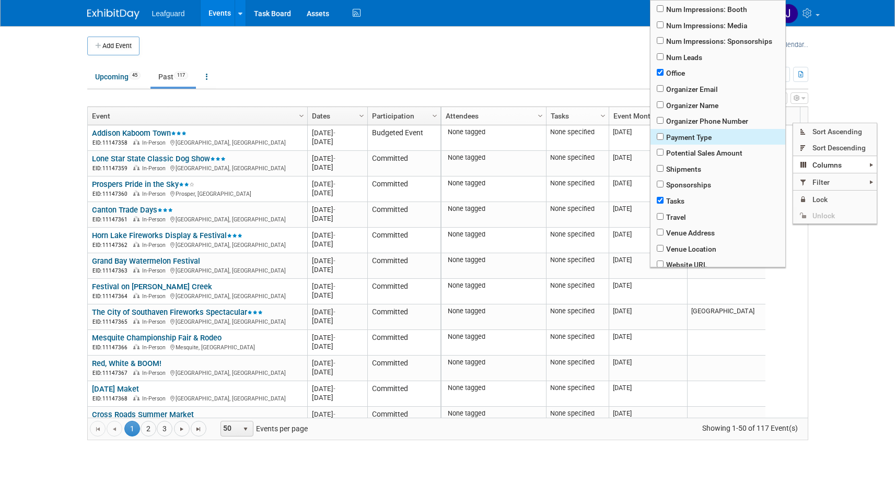
scroll to position [340, 0]
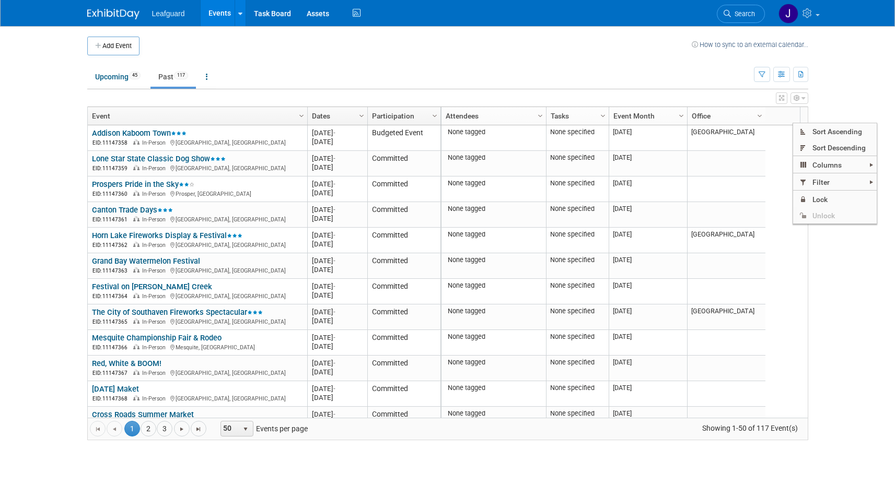
click at [471, 70] on ul "Upcoming 45 Past 117 All Events 162 Past and Upcoming Grouped Annually Events g…" at bounding box center [420, 78] width 666 height 24
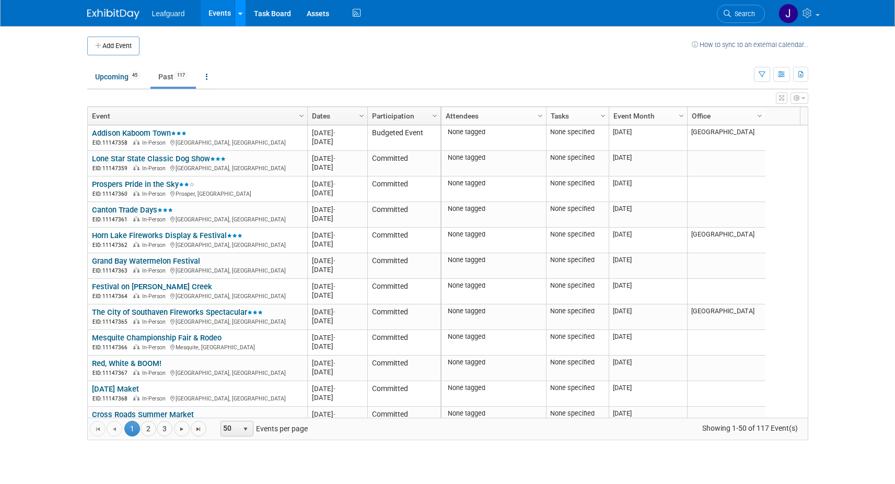
click at [241, 10] on icon at bounding box center [240, 13] width 4 height 7
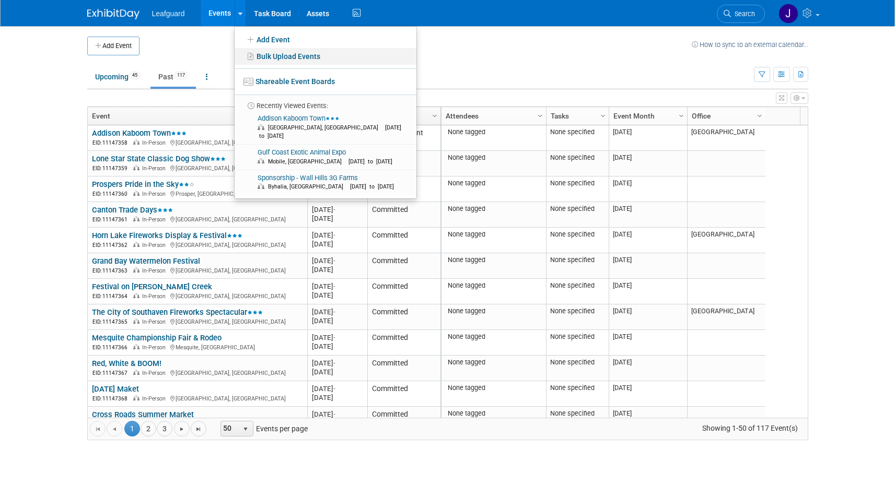
click at [273, 55] on link "Bulk Upload Events" at bounding box center [325, 56] width 182 height 17
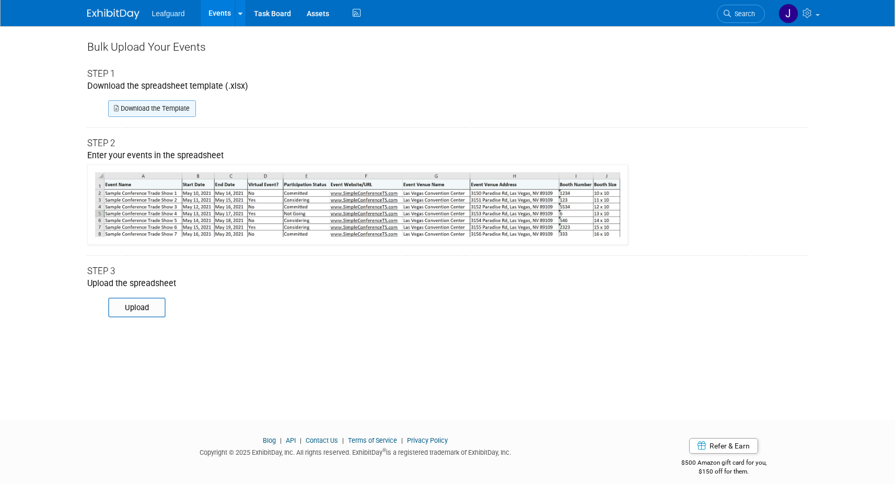
click at [153, 111] on link "Download the Template" at bounding box center [152, 108] width 88 height 17
click at [219, 13] on link "Events" at bounding box center [220, 13] width 38 height 26
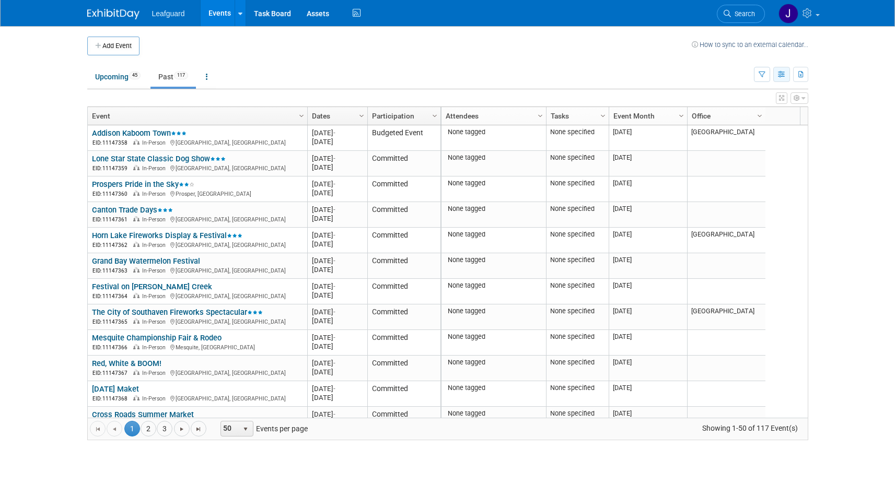
click at [784, 74] on icon "button" at bounding box center [782, 75] width 8 height 7
click at [800, 76] on icon "button" at bounding box center [801, 75] width 6 height 7
click at [764, 74] on icon "button" at bounding box center [761, 75] width 7 height 7
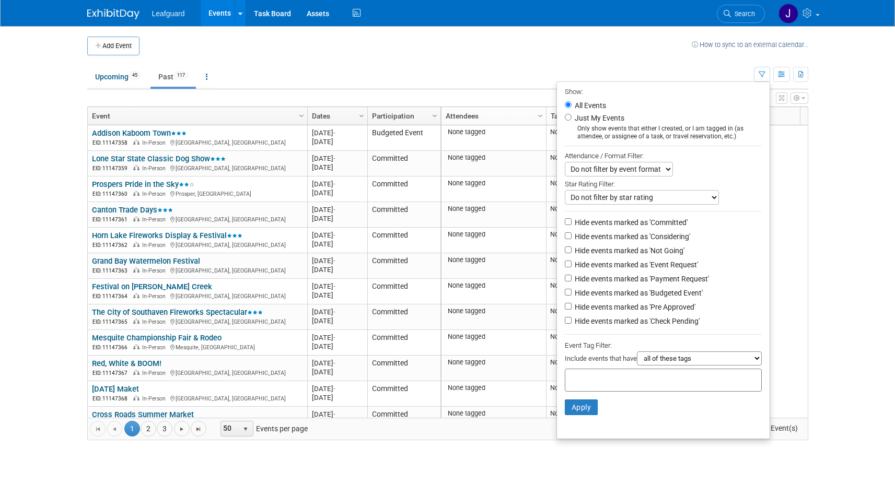
click at [629, 55] on td "Upcoming 45 Past 117 All Events 162 Past and Upcoming Grouped Annually Events g…" at bounding box center [420, 72] width 666 height 34
